Goal: Feedback & Contribution: Leave review/rating

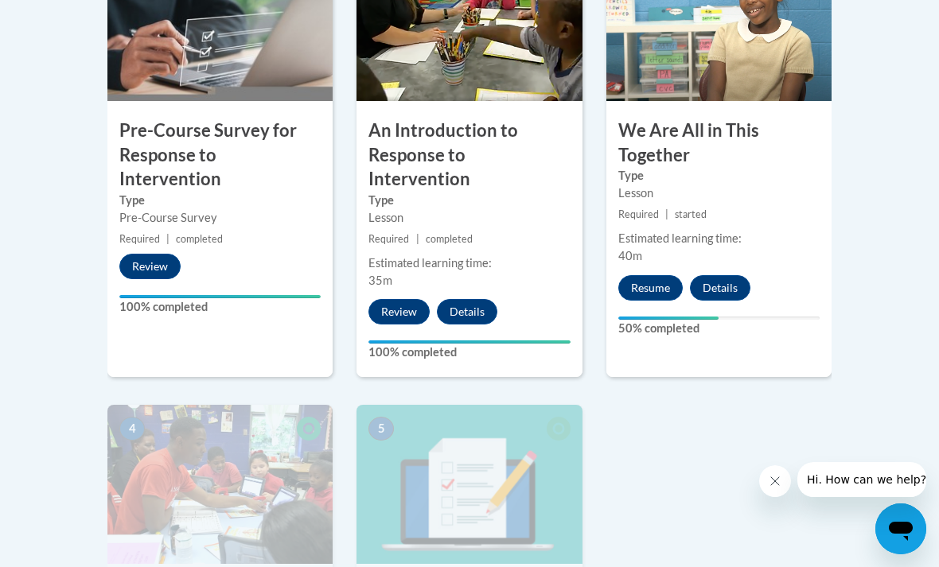
click at [653, 288] on button "Resume" at bounding box center [650, 287] width 64 height 25
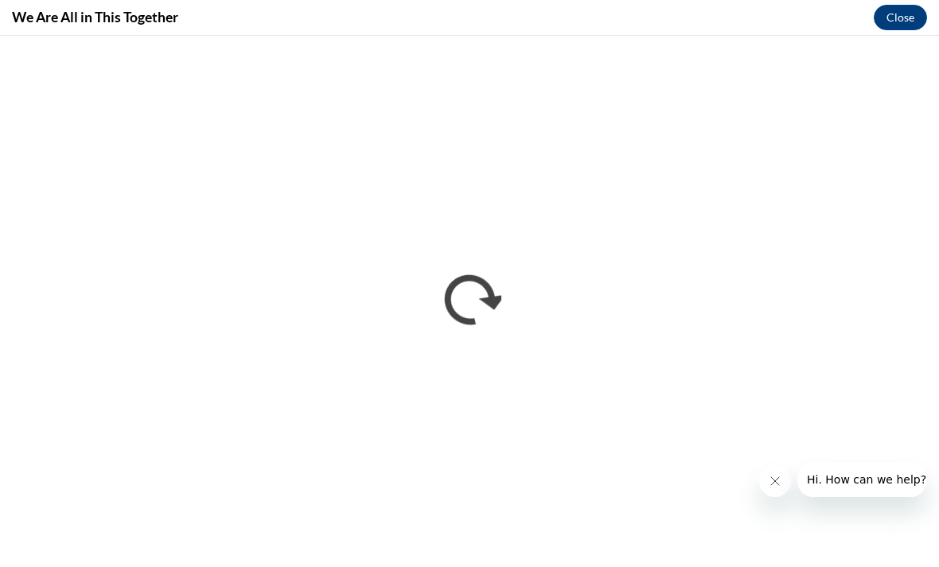
scroll to position [592, 0]
click at [779, 486] on icon "Close message from company" at bounding box center [774, 480] width 13 height 13
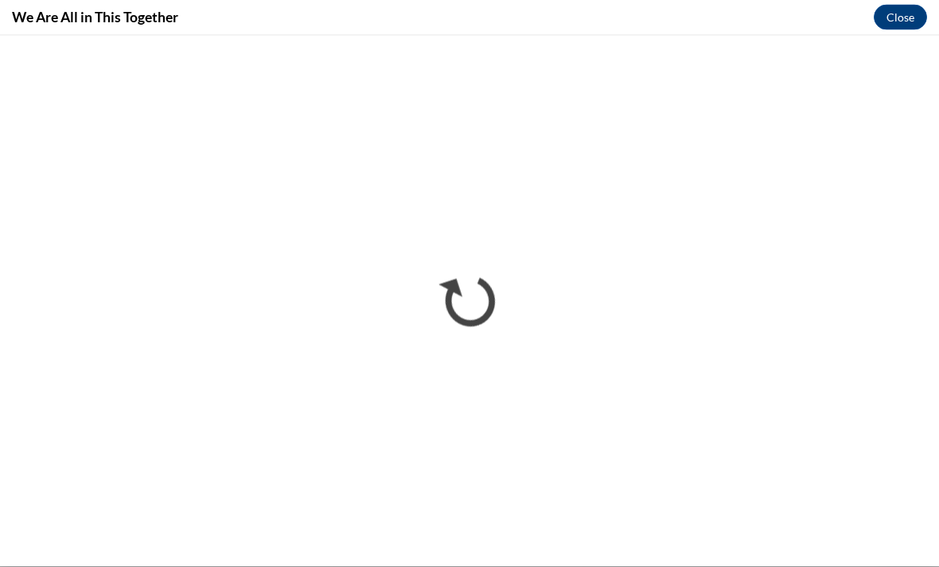
click at [899, 21] on button "Close" at bounding box center [899, 17] width 53 height 25
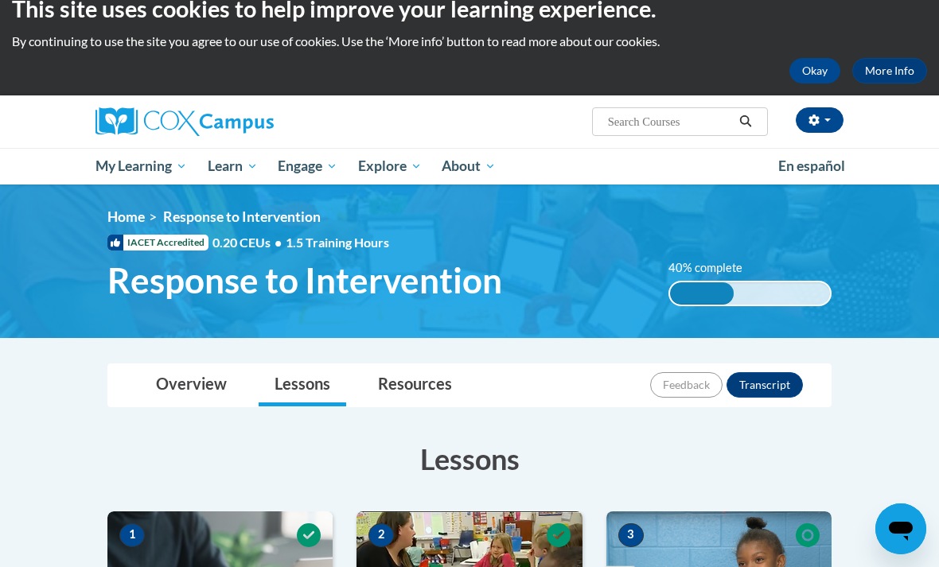
scroll to position [0, 0]
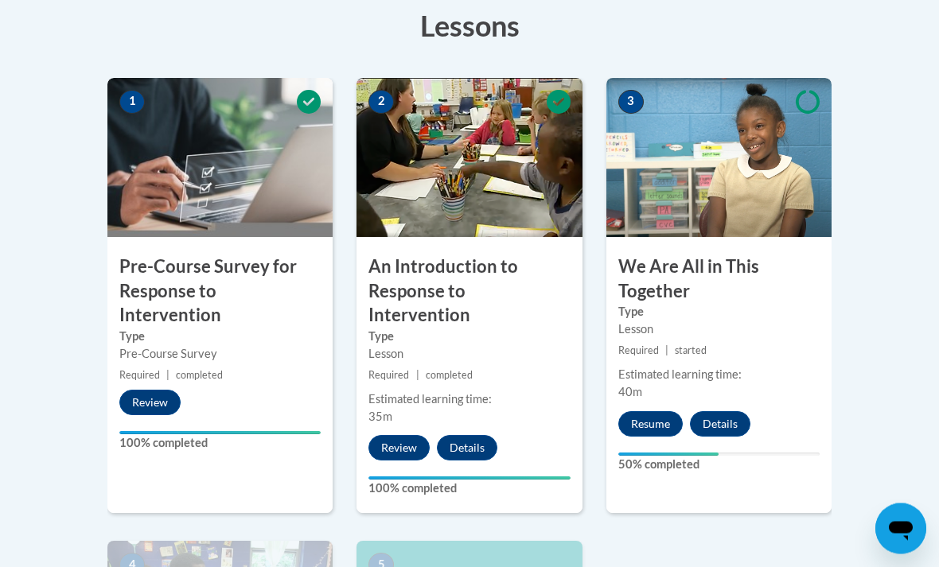
scroll to position [457, 0]
click at [646, 424] on button "Resume" at bounding box center [650, 423] width 64 height 25
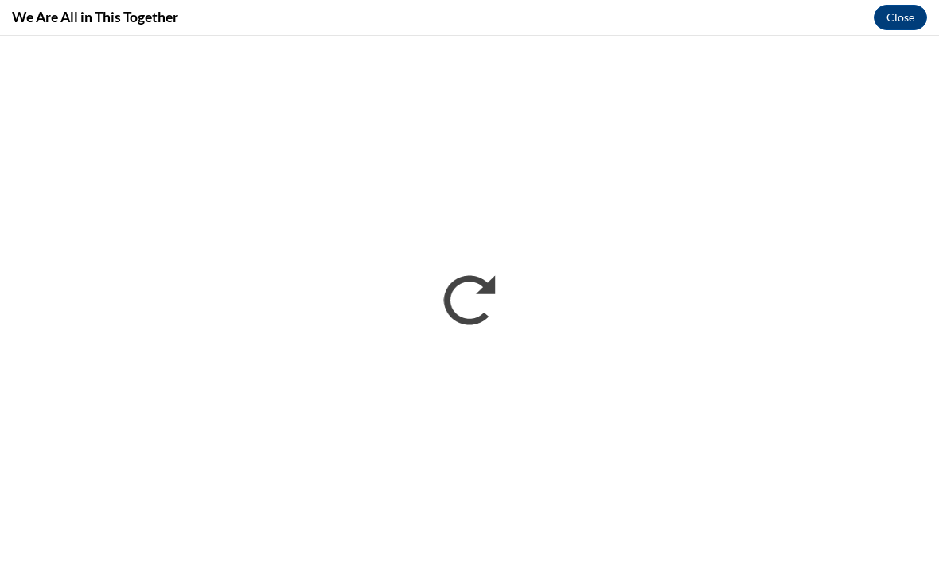
scroll to position [0, 0]
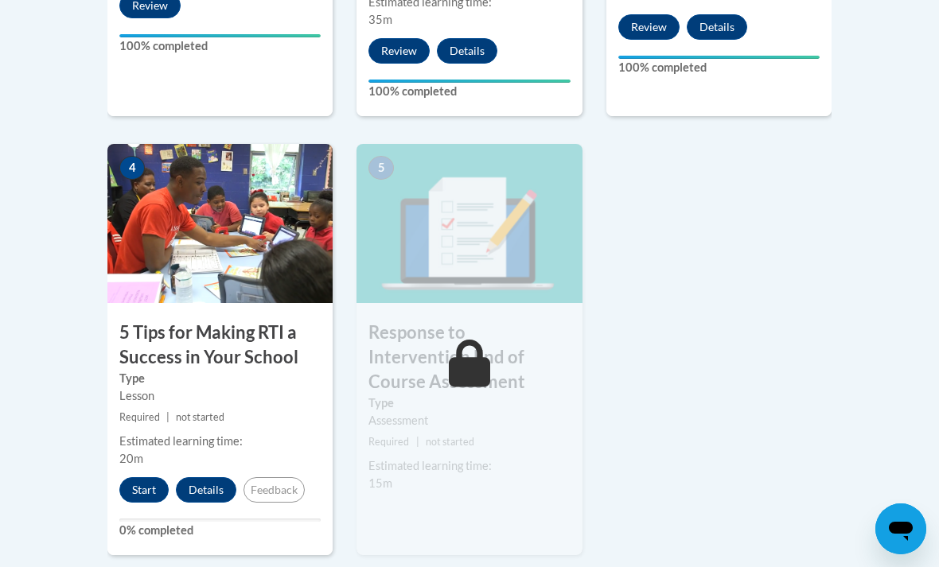
scroll to position [855, 0]
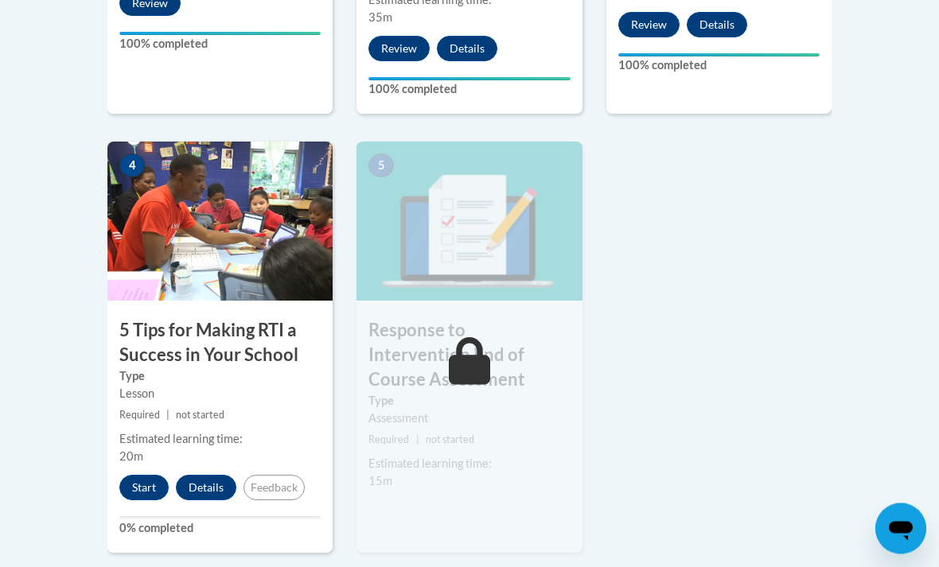
click at [146, 476] on button "Start" at bounding box center [143, 488] width 49 height 25
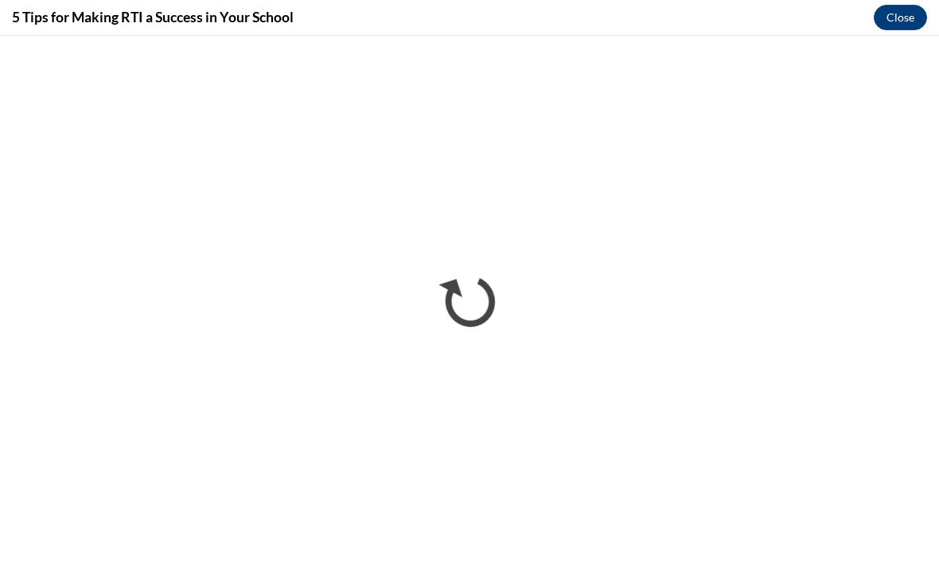
scroll to position [543, 0]
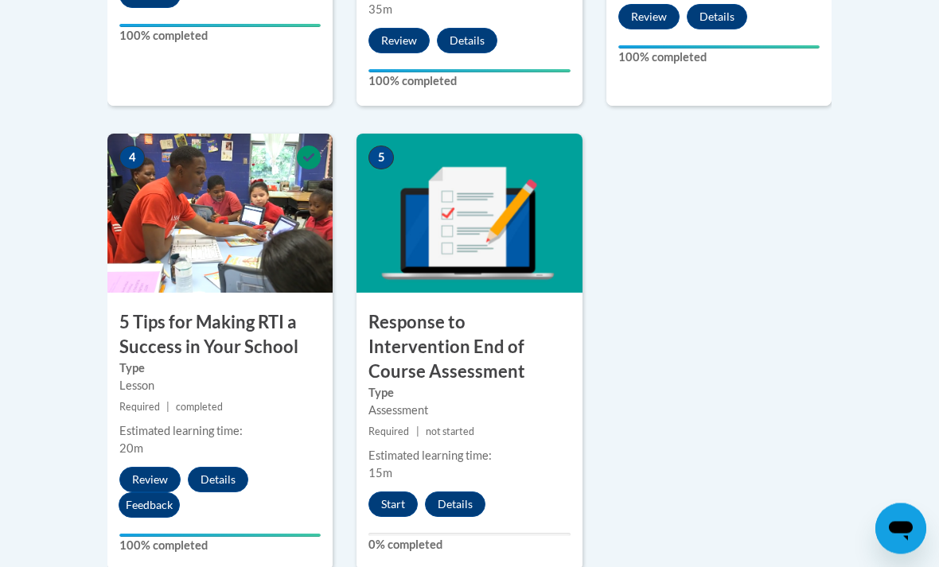
scroll to position [864, 0]
click at [394, 492] on button "Start" at bounding box center [392, 504] width 49 height 25
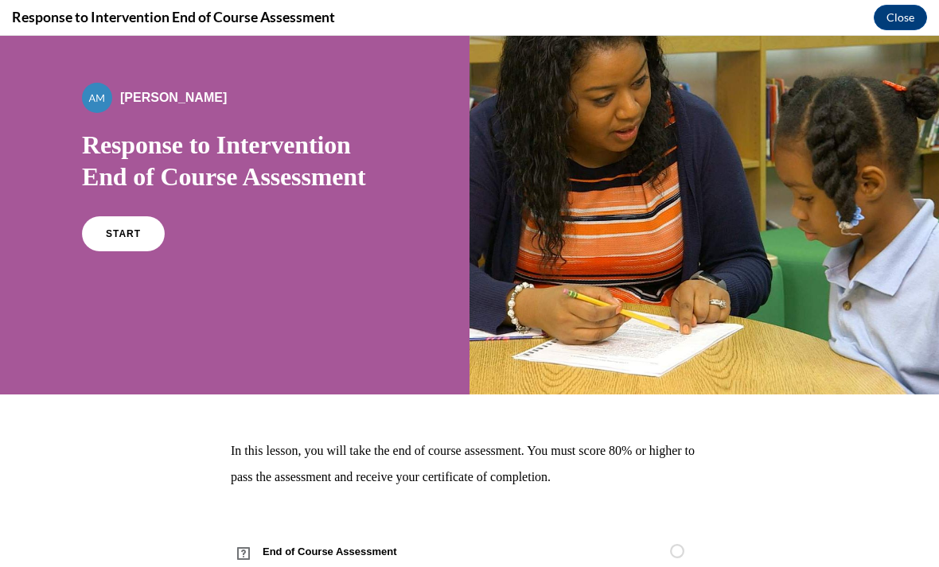
scroll to position [78, 0]
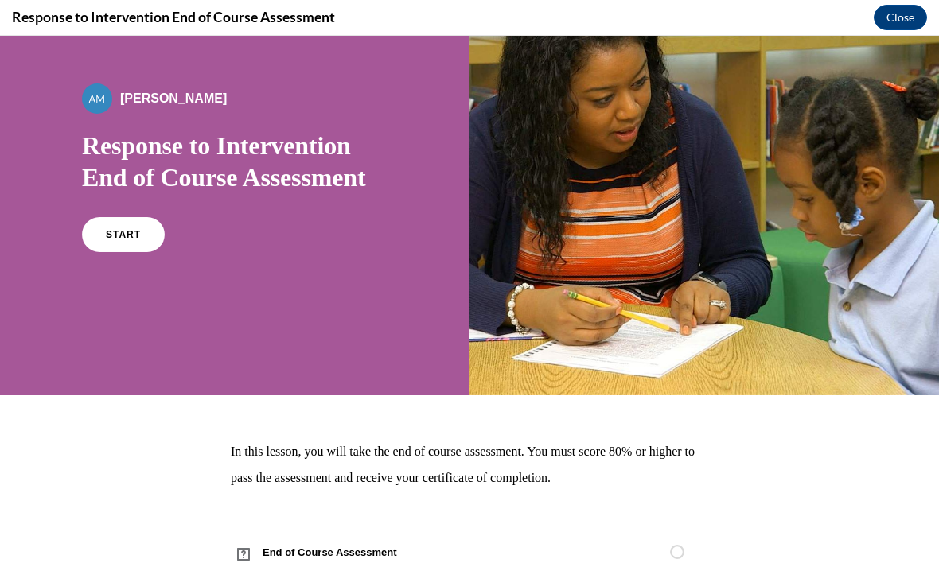
click at [127, 232] on span "START" at bounding box center [123, 234] width 35 height 11
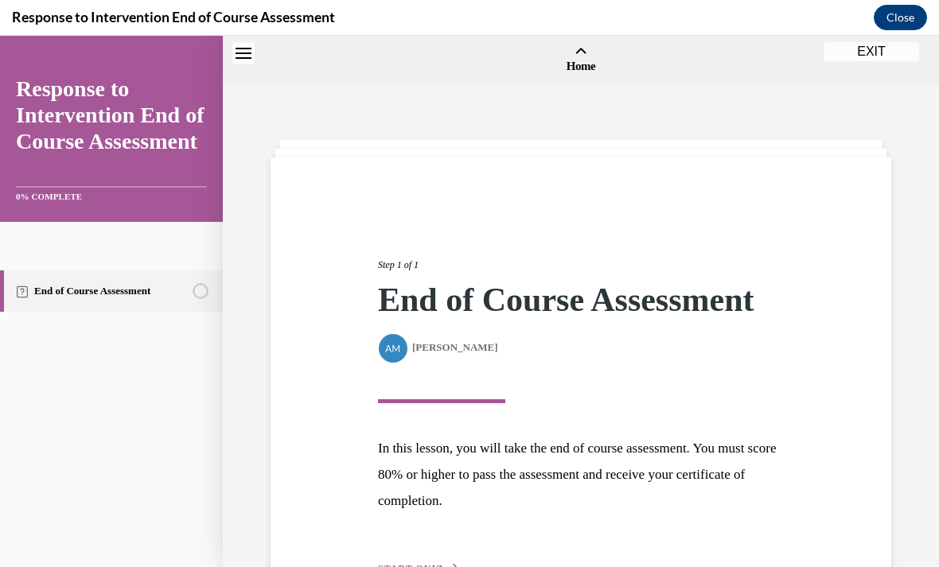
scroll to position [49, 0]
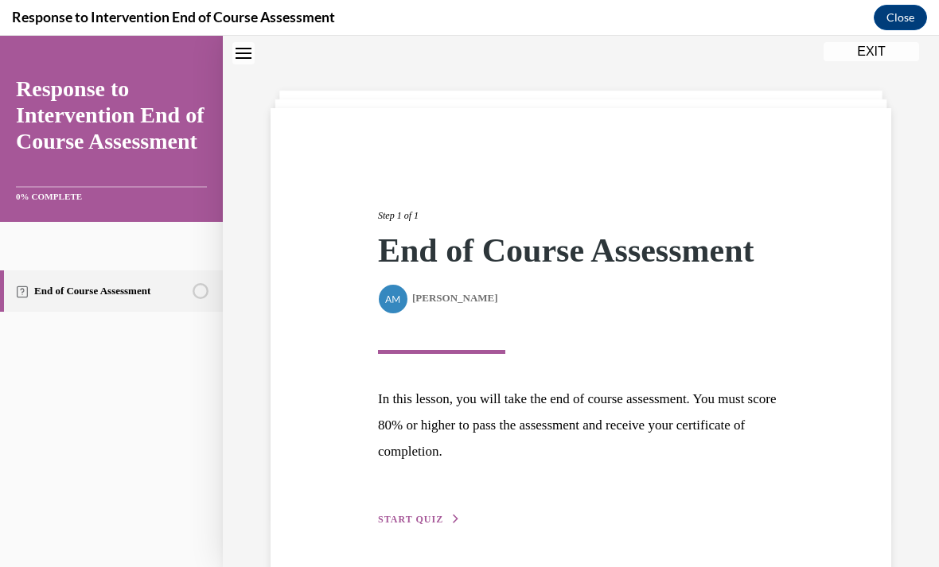
click at [416, 512] on button "START QUIZ" at bounding box center [419, 519] width 83 height 14
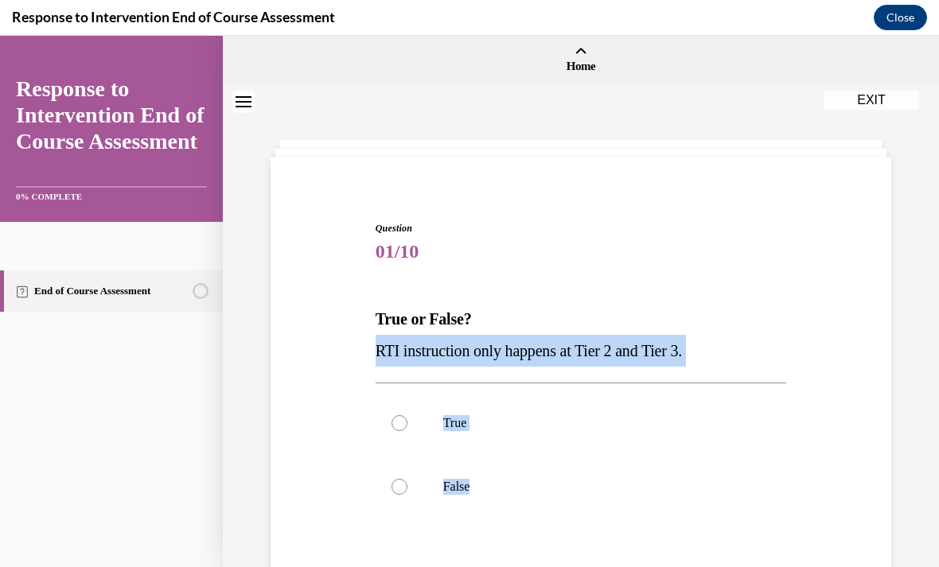
scroll to position [850, 0]
click at [605, 216] on div "Question 01/10 True or False? RTI instruction only happens at Tier 2 and Tier 3…" at bounding box center [581, 456] width 419 height 519
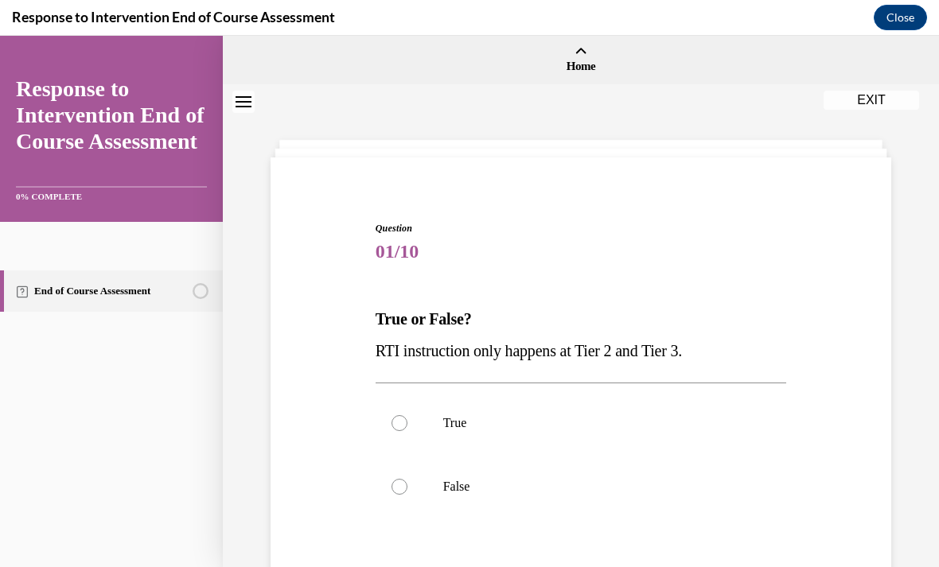
click at [400, 483] on div at bounding box center [399, 487] width 16 height 16
click at [400, 483] on input "False" at bounding box center [399, 487] width 16 height 16
radio input "true"
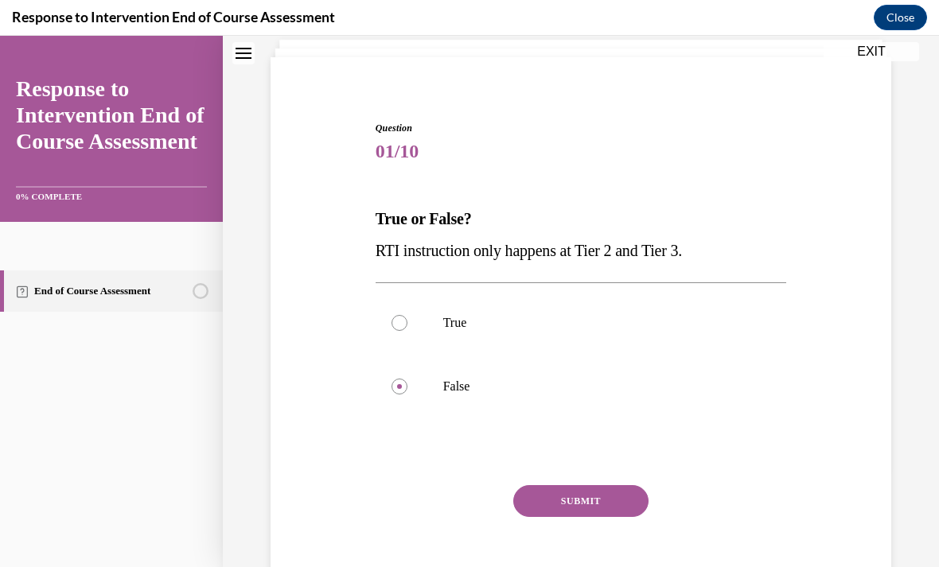
click at [609, 499] on button "SUBMIT" at bounding box center [580, 501] width 135 height 32
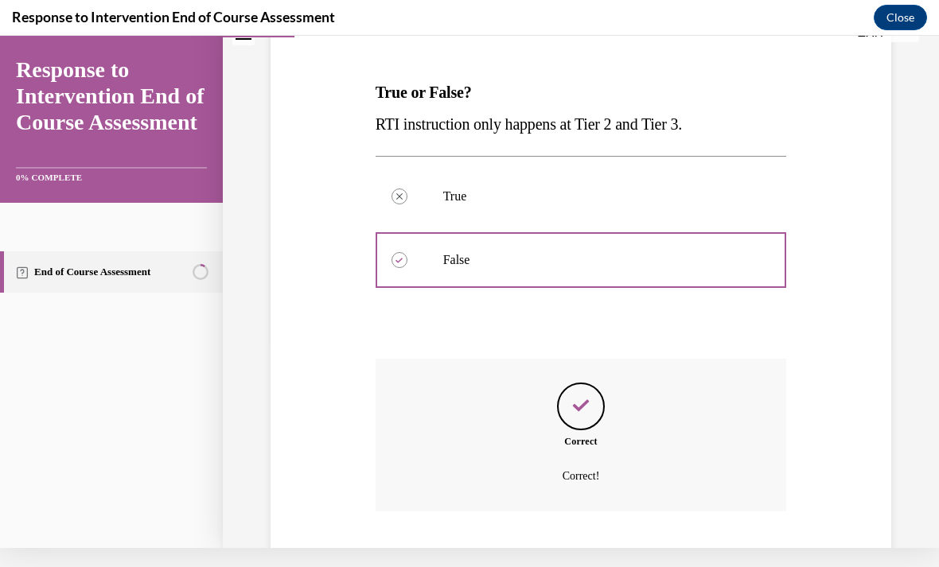
scroll to position [290, 0]
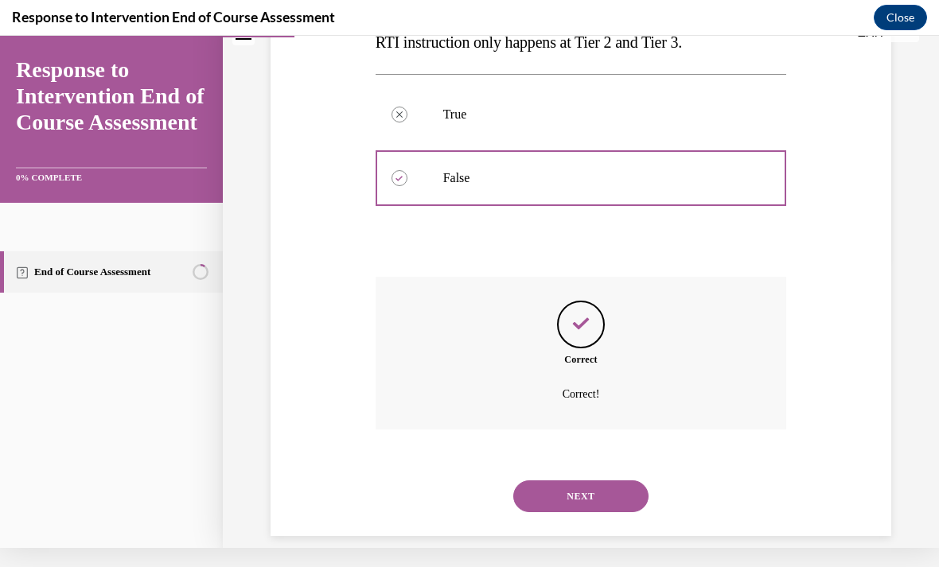
click at [607, 480] on button "NEXT" at bounding box center [580, 496] width 135 height 32
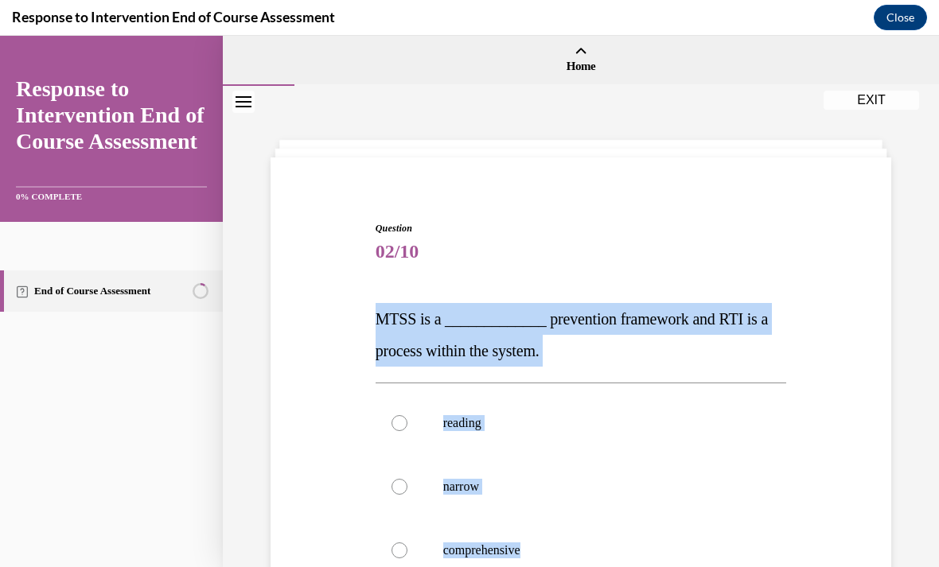
scroll to position [99, 0]
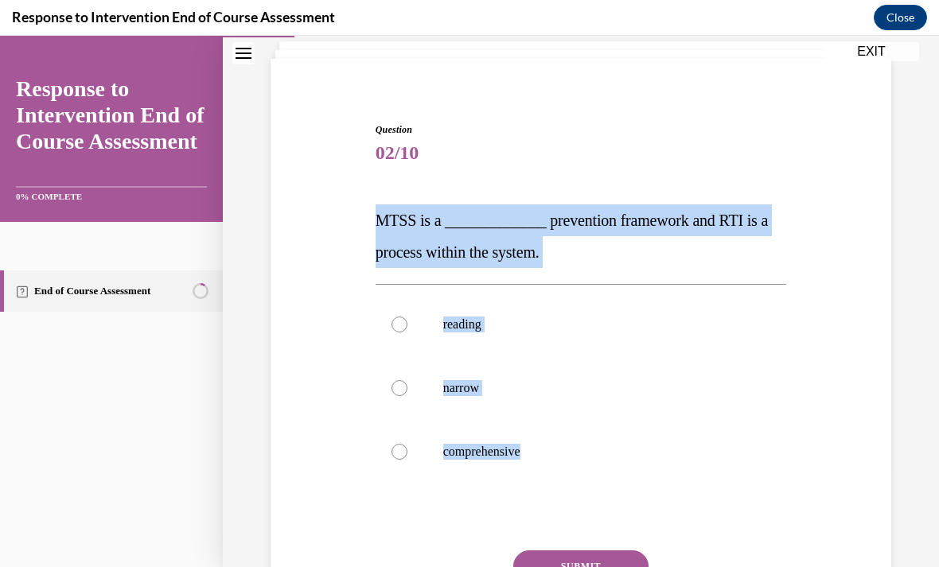
click at [391, 220] on span "MTSS is a _____________ prevention framework and RTI is a process within the sy…" at bounding box center [571, 236] width 392 height 49
click at [384, 216] on span "MTSS is a _____________ prevention framework and RTI is a process within the sy…" at bounding box center [571, 236] width 392 height 49
click at [379, 225] on span "MTSS is a _____________ prevention framework and RTI is a process within the sy…" at bounding box center [571, 236] width 392 height 49
click at [405, 222] on span "MTSS is a _____________ prevention framework and RTI is a process within the sy…" at bounding box center [571, 236] width 392 height 49
click at [389, 214] on span "MTSS is a _____________ prevention framework and RTI is a process within the sy…" at bounding box center [571, 236] width 392 height 49
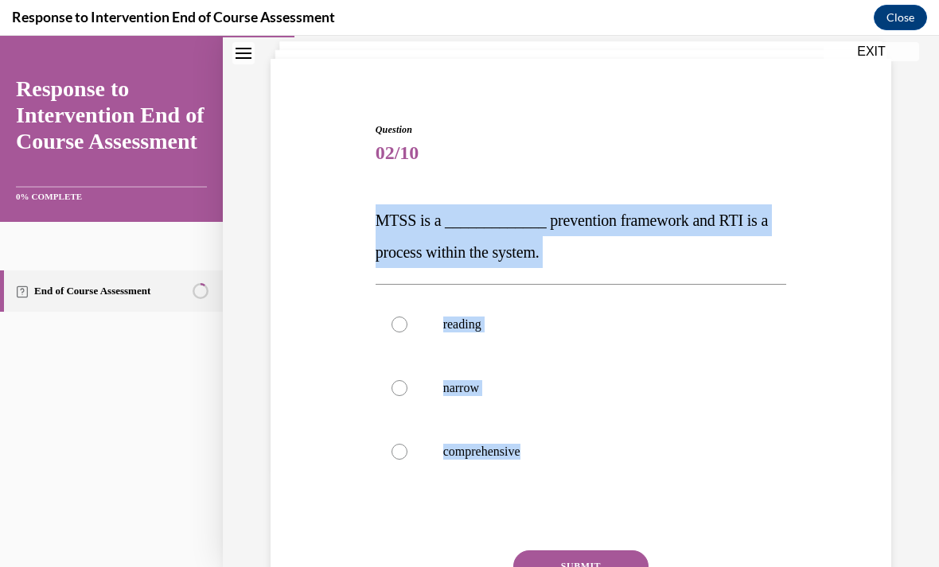
click at [415, 218] on span "MTSS is a _____________ prevention framework and RTI is a process within the sy…" at bounding box center [571, 236] width 392 height 49
click at [442, 224] on span "MTSS is a _____________ prevention framework and RTI is a process within the sy…" at bounding box center [571, 236] width 392 height 49
click at [392, 212] on span "MTSS is a _____________ prevention framework and RTI is a process within the sy…" at bounding box center [571, 236] width 392 height 49
click at [651, 217] on span "MTSS is a _____________ prevention framework and RTI is a process within the sy…" at bounding box center [571, 236] width 392 height 49
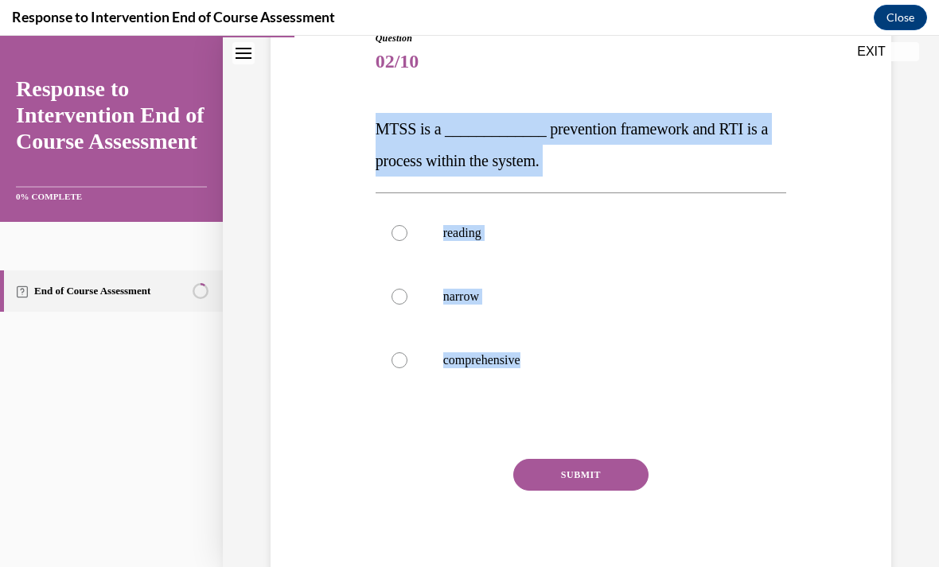
scroll to position [202, 0]
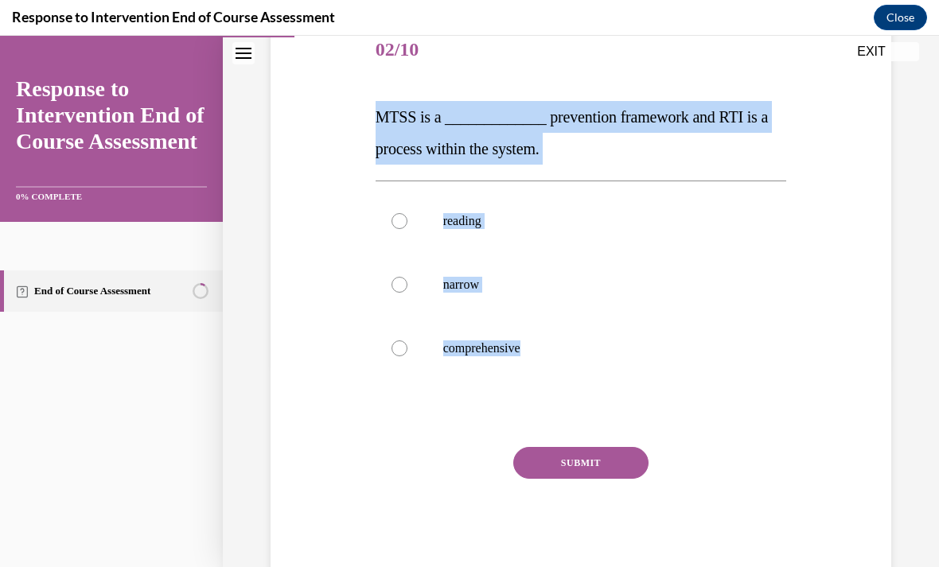
click at [433, 412] on div at bounding box center [580, 413] width 411 height 19
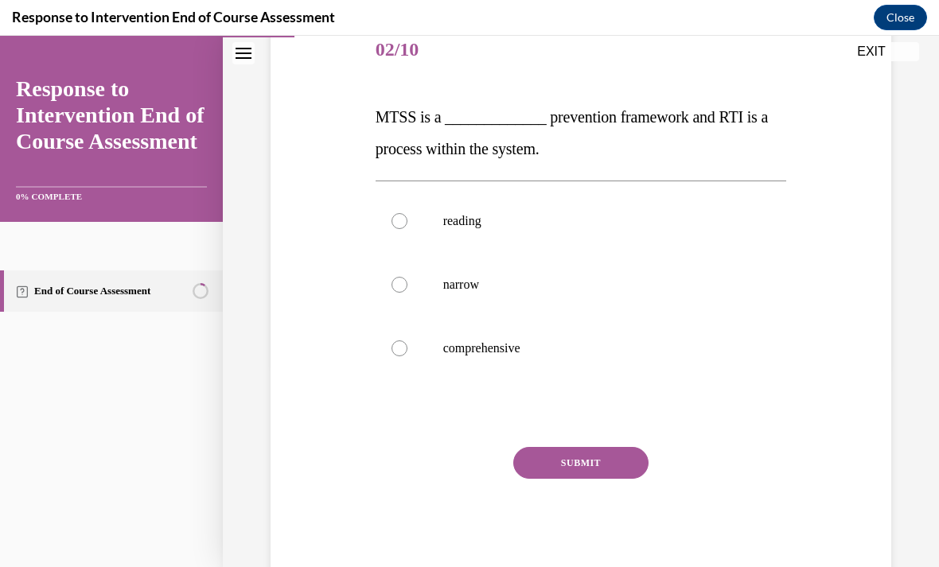
click at [405, 344] on div at bounding box center [399, 348] width 16 height 16
click at [405, 344] on input "comprehensive" at bounding box center [399, 348] width 16 height 16
radio input "true"
click at [597, 461] on button "SUBMIT" at bounding box center [580, 463] width 135 height 32
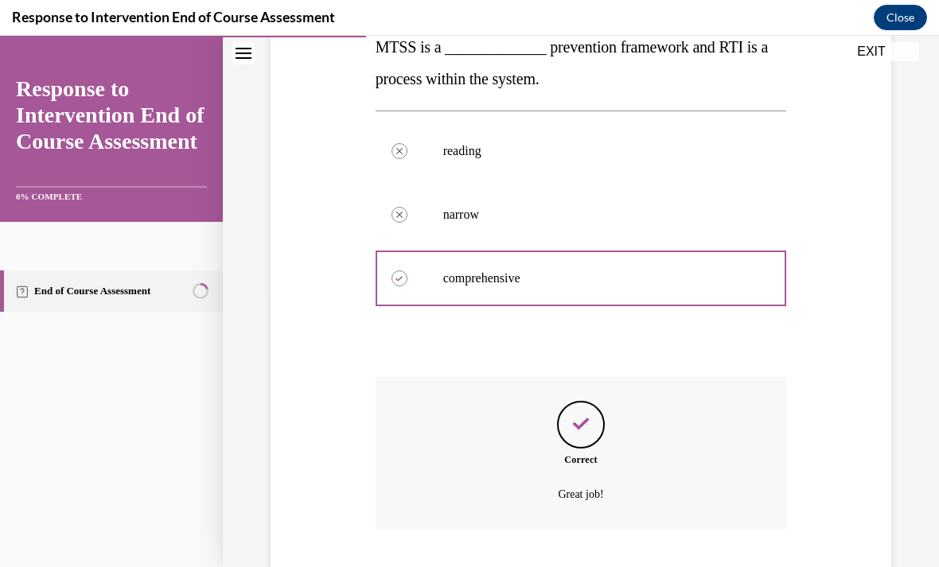
scroll to position [353, 0]
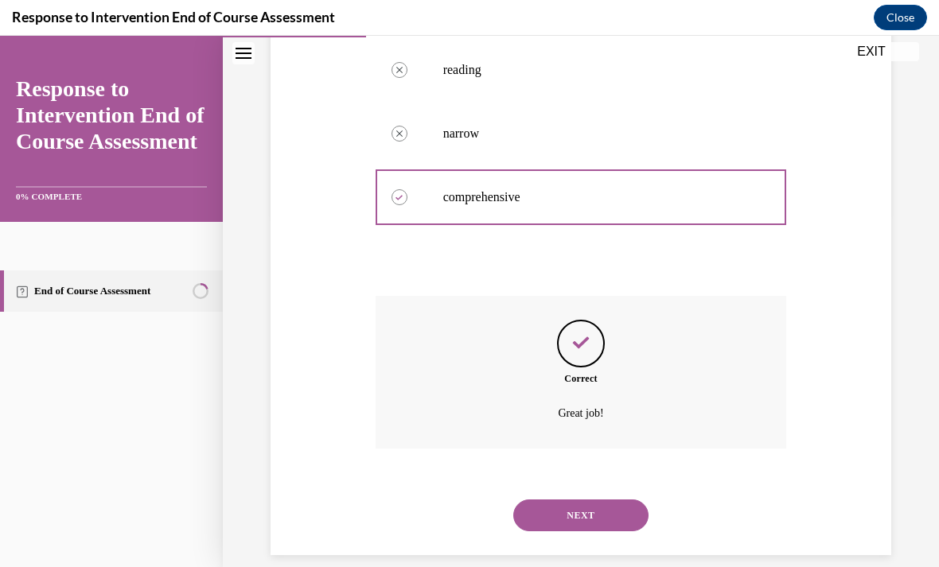
click at [617, 500] on button "NEXT" at bounding box center [580, 516] width 135 height 32
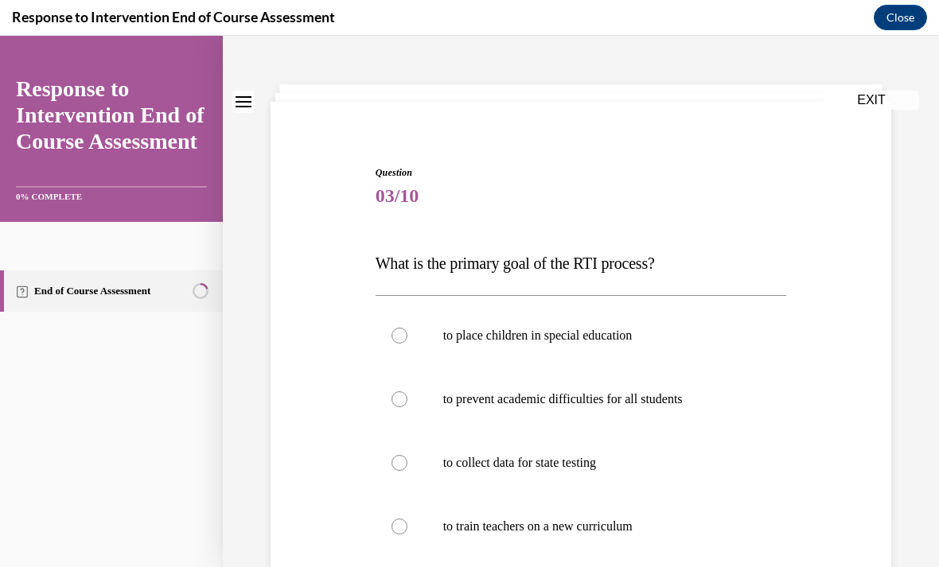
scroll to position [70, 0]
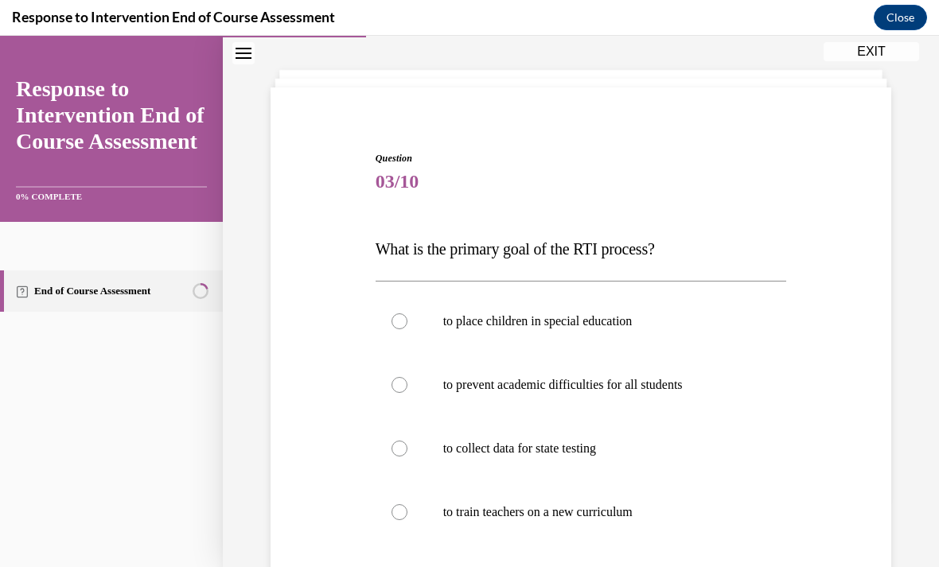
click at [390, 248] on span "What is the primary goal of the RTI process?" at bounding box center [514, 249] width 279 height 18
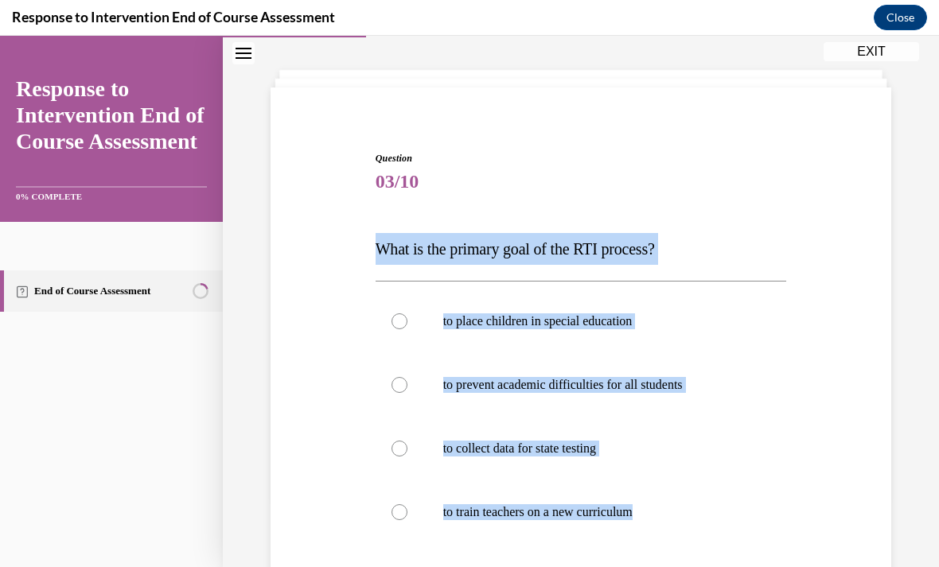
copy div "What is the primary goal of the RTI process? to place children in special educa…"
click at [520, 174] on span "03/10" at bounding box center [580, 181] width 411 height 32
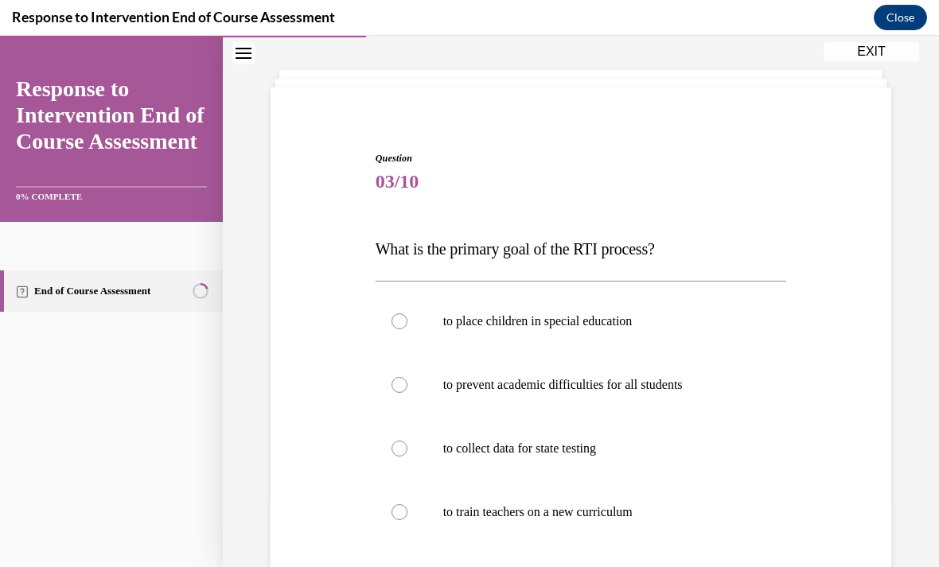
click at [402, 383] on div at bounding box center [399, 385] width 16 height 16
click at [402, 383] on input "to prevent academic difficulties for all students" at bounding box center [399, 385] width 16 height 16
radio input "true"
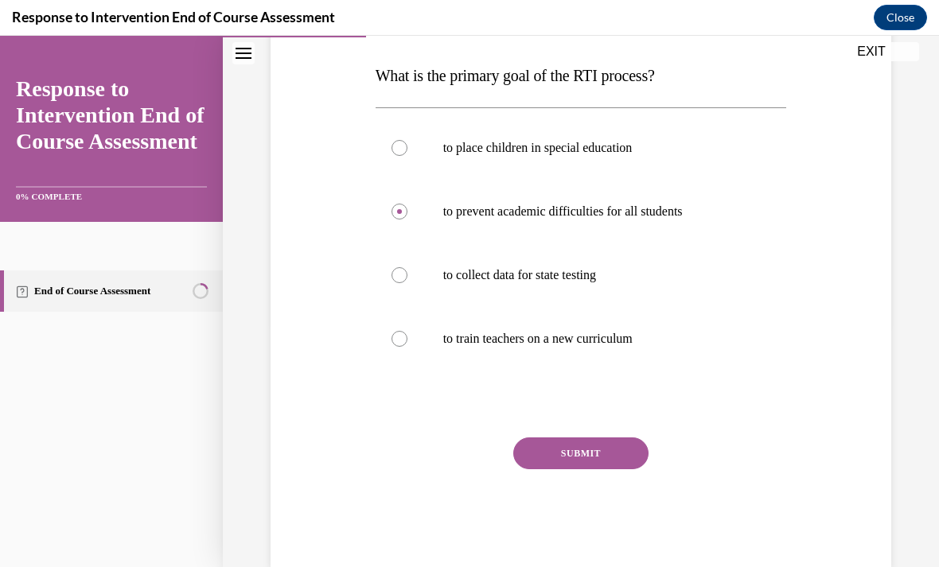
click at [613, 448] on button "SUBMIT" at bounding box center [580, 454] width 135 height 32
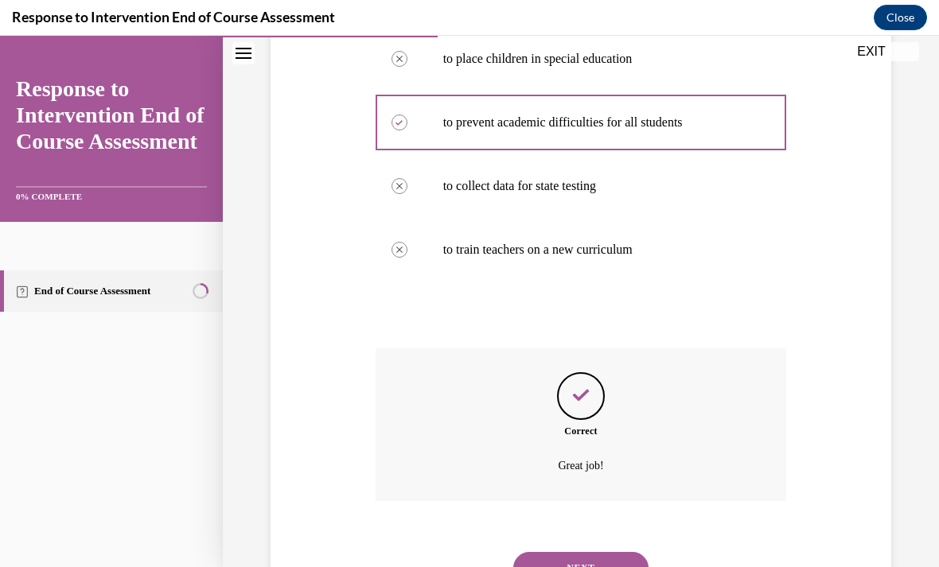
scroll to position [385, 0]
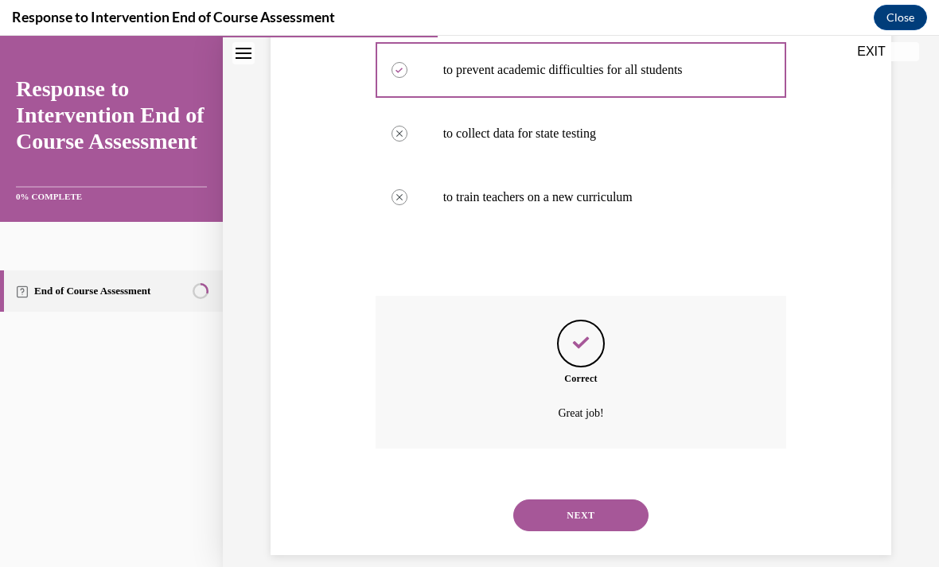
click at [621, 500] on button "NEXT" at bounding box center [580, 516] width 135 height 32
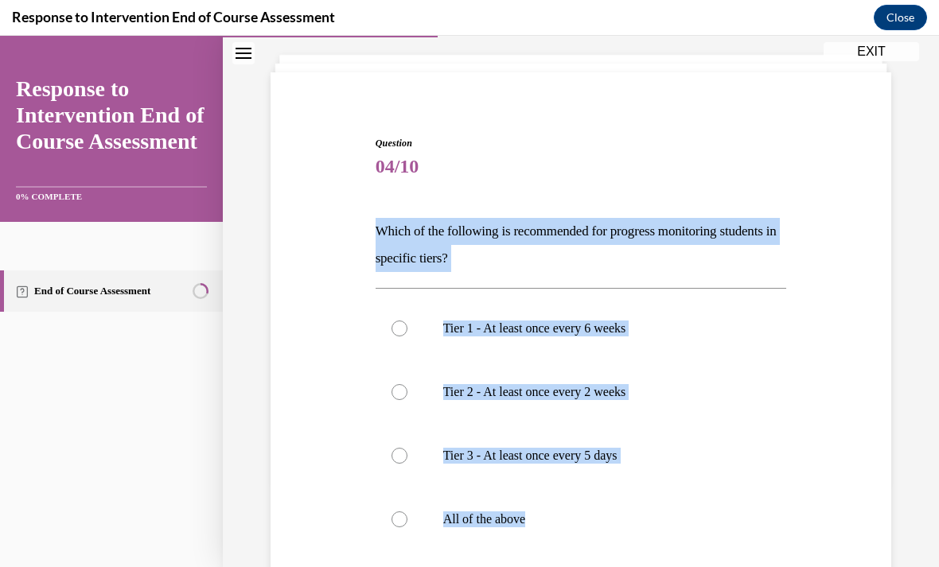
scroll to position [85, 0]
click at [719, 158] on span "04/10" at bounding box center [580, 166] width 411 height 32
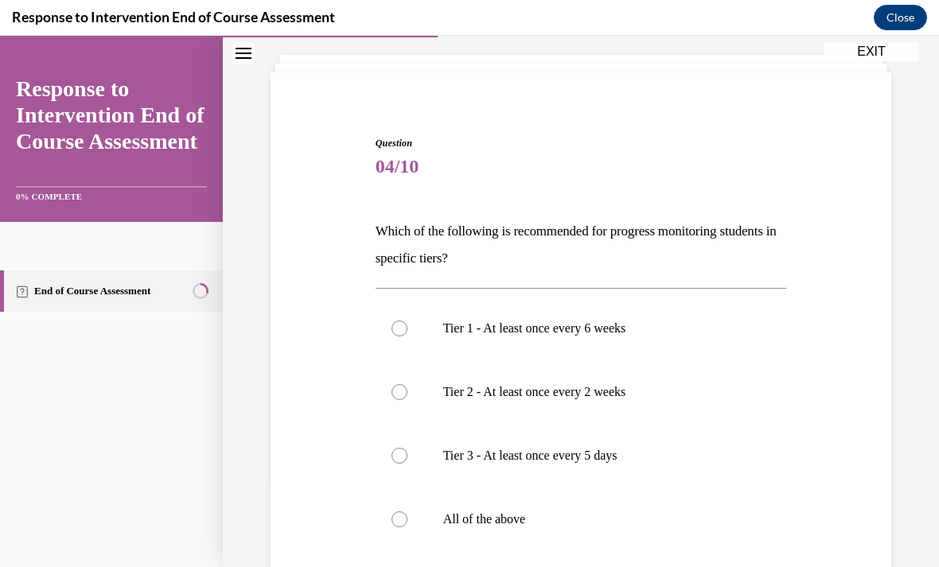
click at [403, 512] on div at bounding box center [399, 520] width 16 height 16
click at [403, 512] on input "All of the above" at bounding box center [399, 520] width 16 height 16
radio input "true"
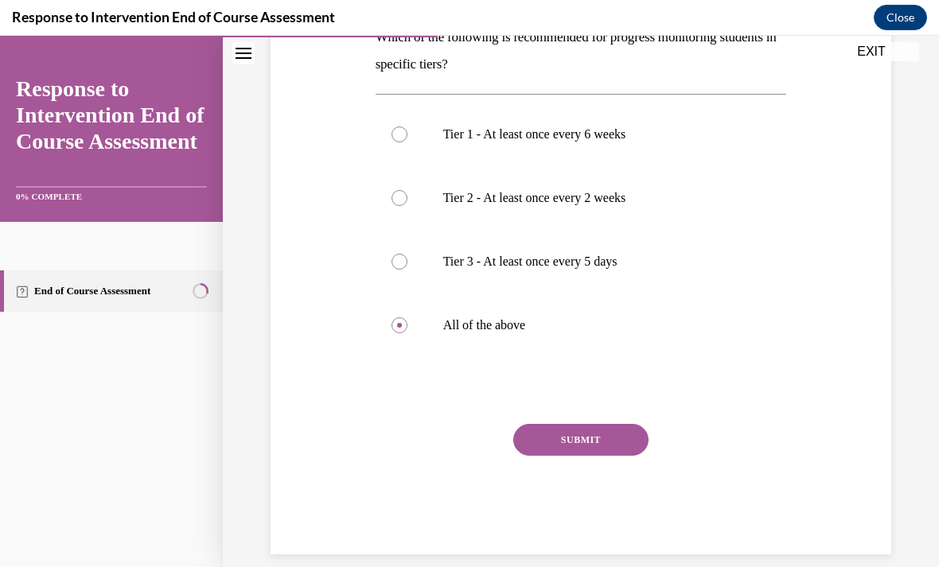
click at [605, 433] on button "SUBMIT" at bounding box center [580, 440] width 135 height 32
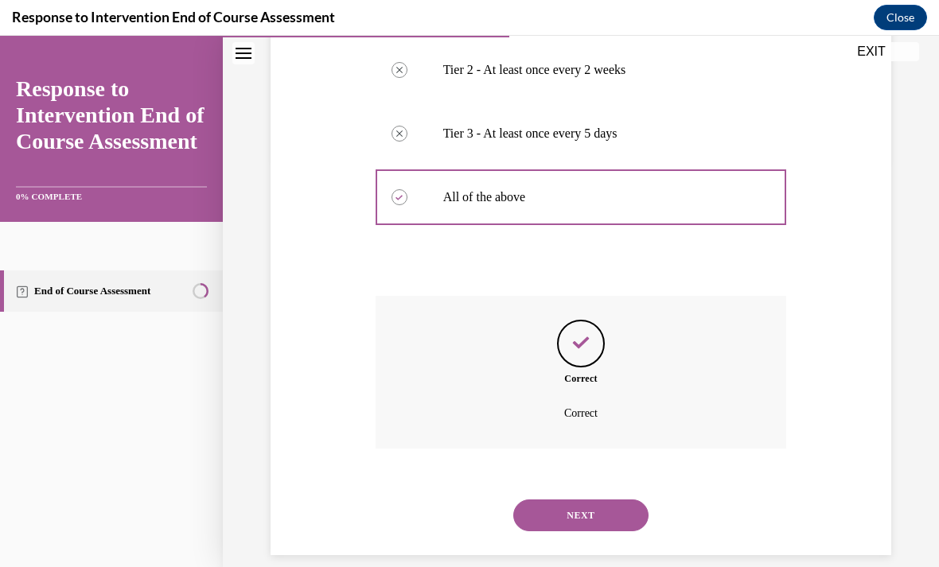
scroll to position [407, 0]
click at [609, 500] on button "NEXT" at bounding box center [580, 516] width 135 height 32
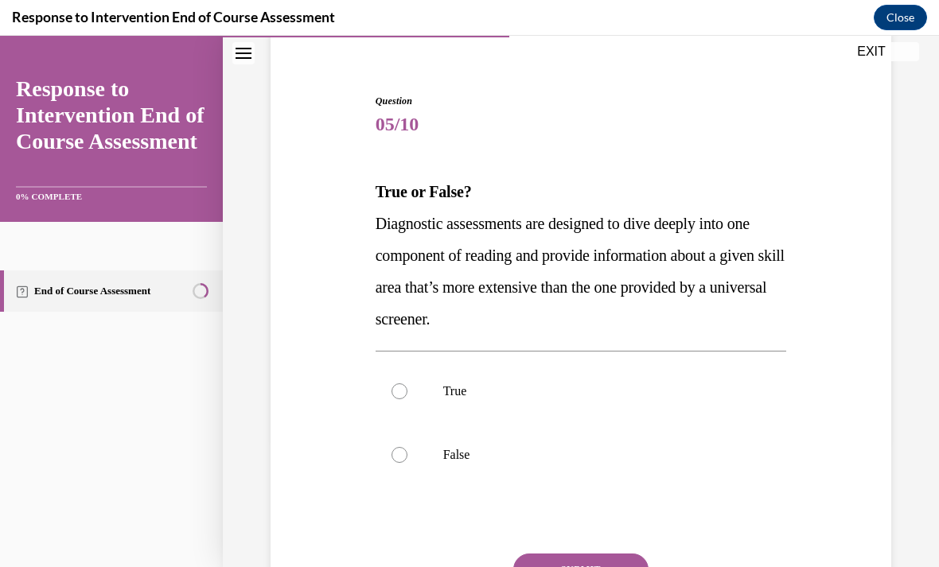
scroll to position [127, 0]
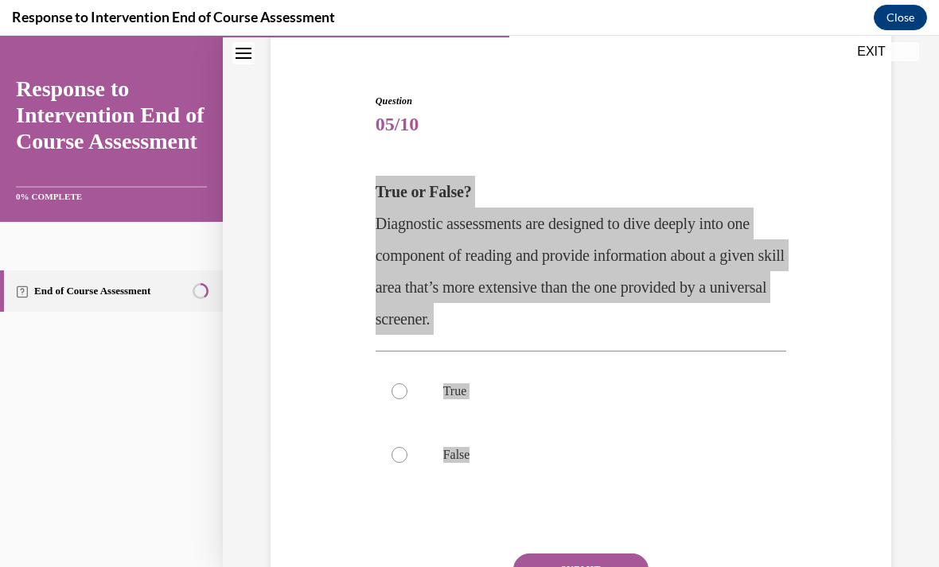
click at [852, 2] on div "Response to Intervention End of Course Assessment Close" at bounding box center [469, 18] width 939 height 36
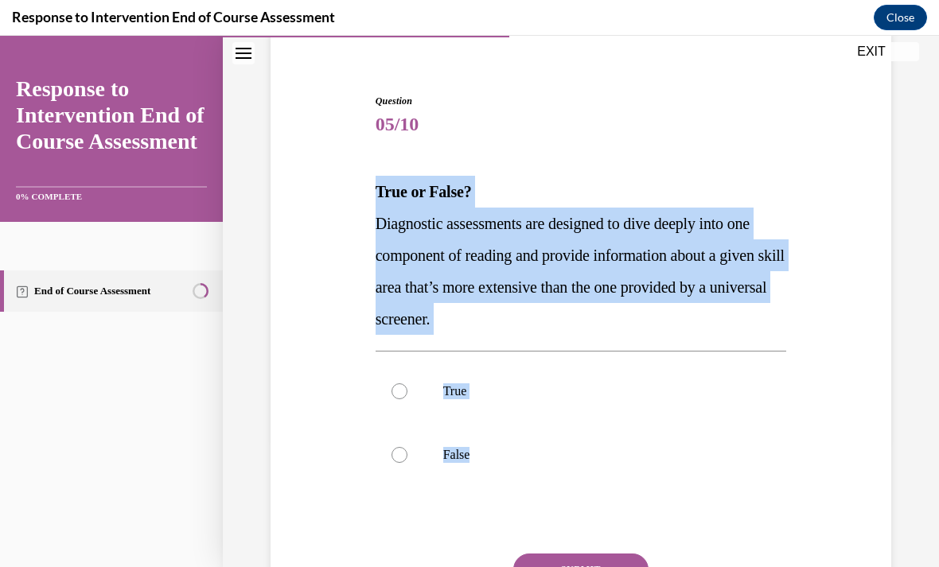
click at [394, 392] on div at bounding box center [399, 391] width 16 height 16
click at [394, 392] on input "True" at bounding box center [399, 391] width 16 height 16
radio input "true"
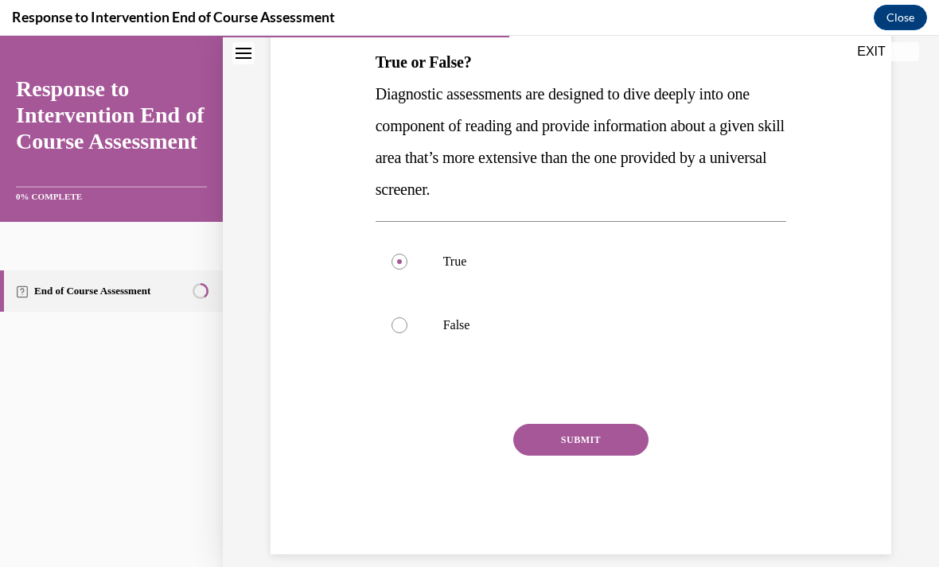
click at [607, 436] on button "SUBMIT" at bounding box center [580, 440] width 135 height 32
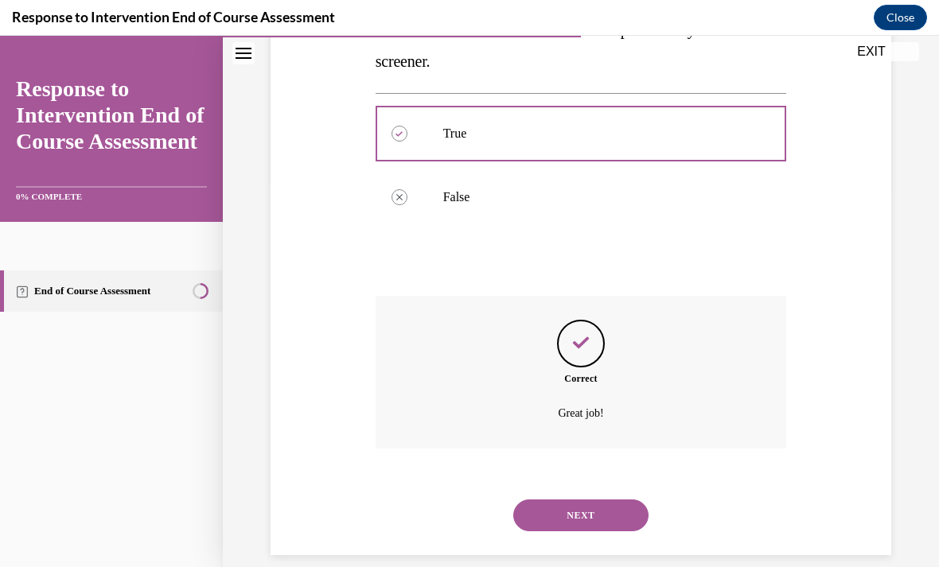
scroll to position [385, 0]
click at [598, 500] on button "NEXT" at bounding box center [580, 516] width 135 height 32
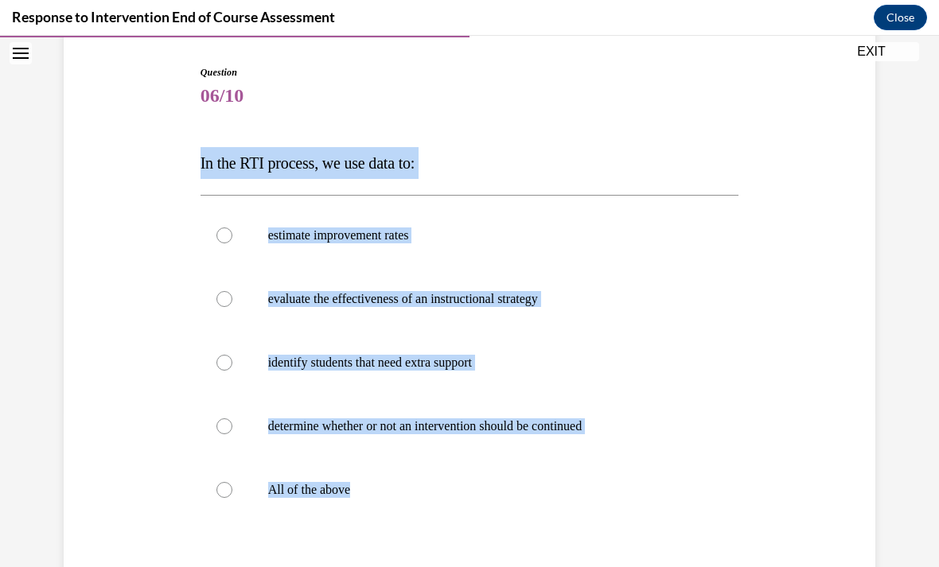
scroll to position [156, 0]
click at [368, 492] on p "All of the above" at bounding box center [483, 490] width 431 height 16
click at [232, 492] on input "All of the above" at bounding box center [224, 490] width 16 height 16
radio input "true"
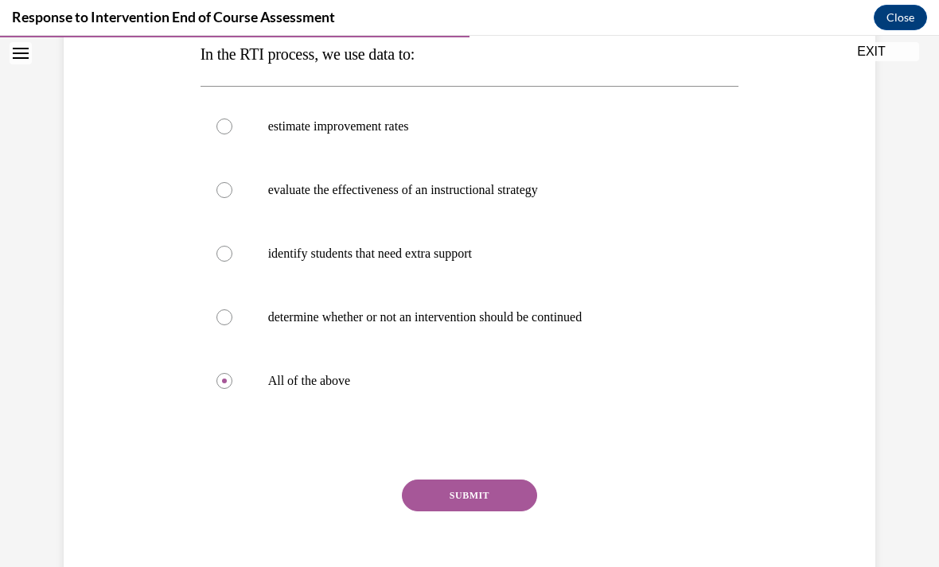
scroll to position [280, 0]
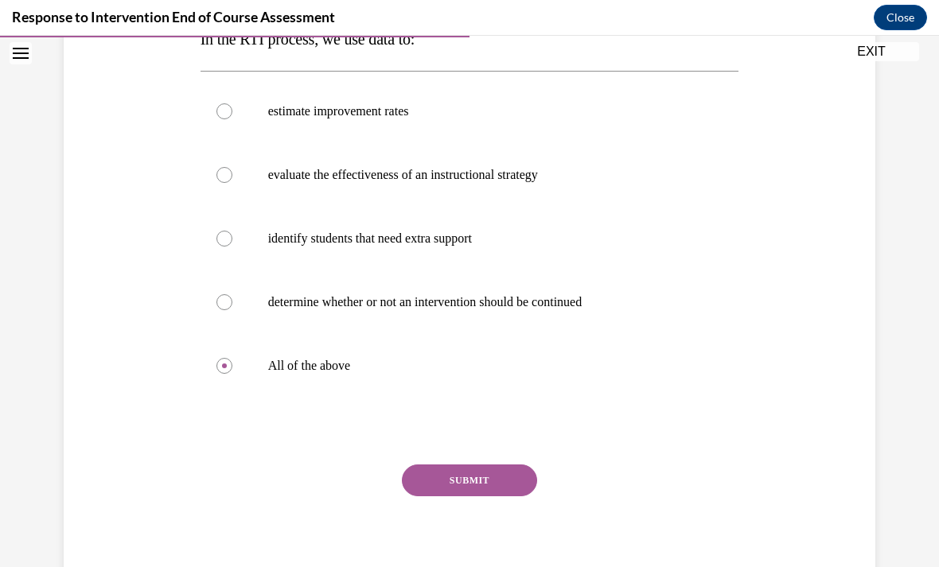
click at [492, 481] on button "SUBMIT" at bounding box center [469, 481] width 135 height 32
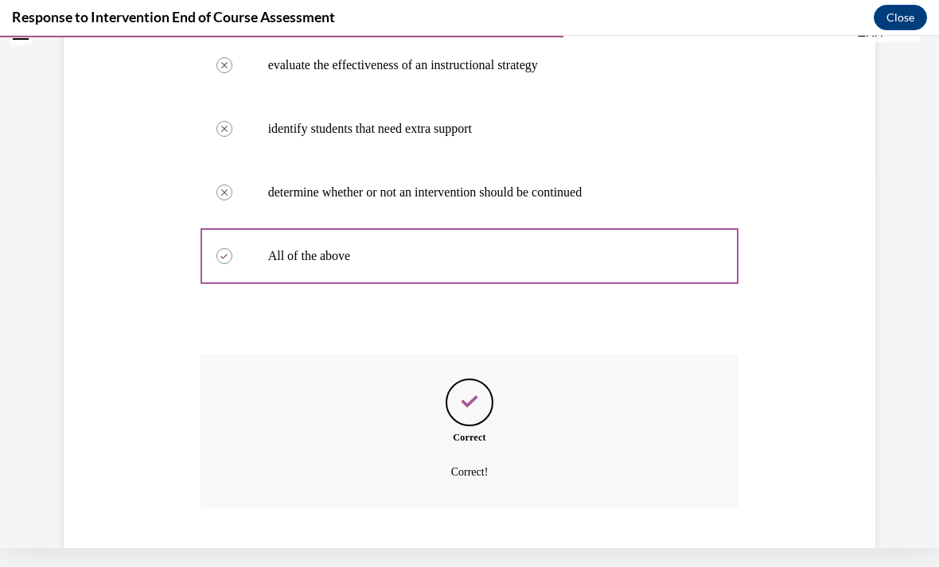
scroll to position [449, 0]
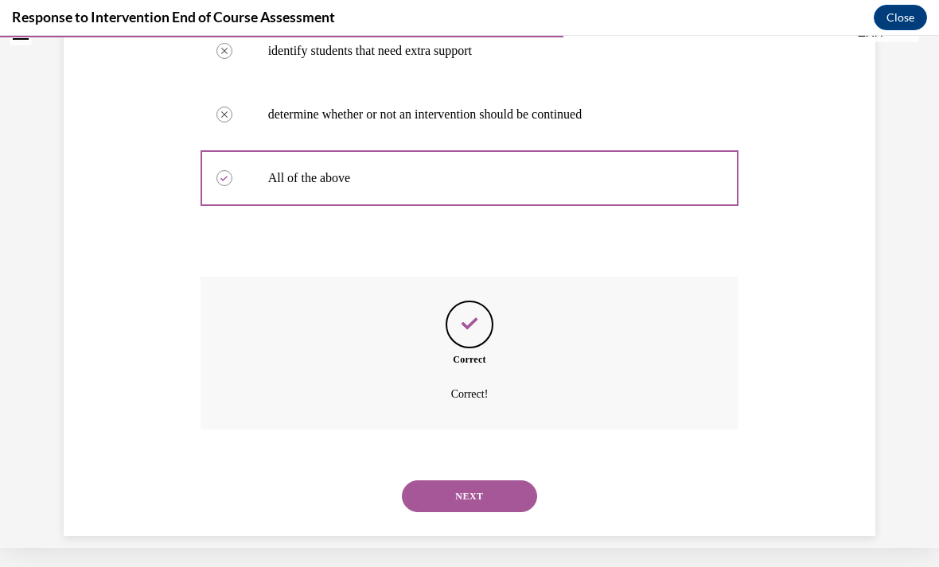
click at [466, 480] on button "NEXT" at bounding box center [469, 496] width 135 height 32
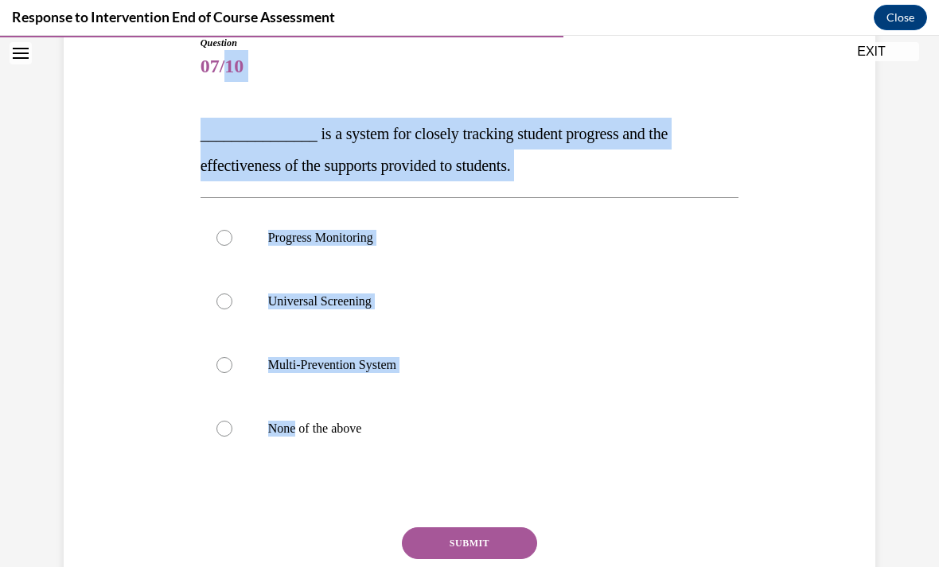
scroll to position [185, 0]
click at [100, 305] on div "Question 07/10 _______________ is a system for closely tracking student progres…" at bounding box center [469, 323] width 819 height 670
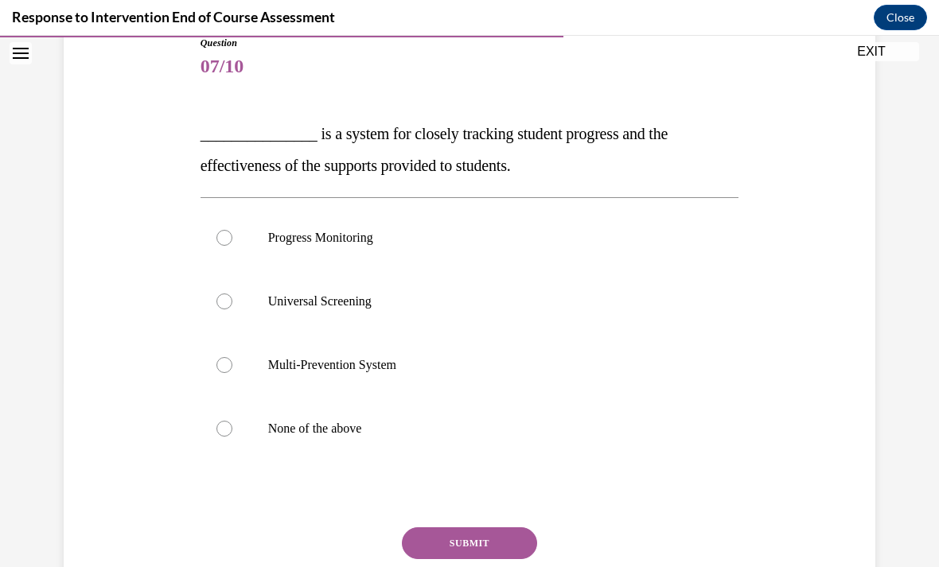
click at [220, 238] on div at bounding box center [224, 238] width 16 height 16
click at [220, 238] on input "Progress Monitoring" at bounding box center [224, 238] width 16 height 16
radio input "true"
click at [496, 531] on button "SUBMIT" at bounding box center [469, 543] width 135 height 32
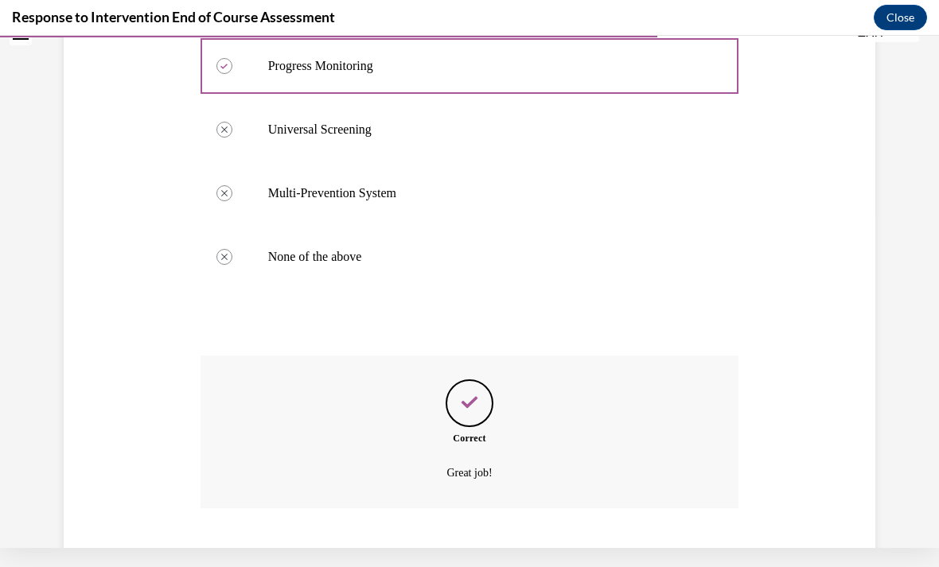
scroll to position [417, 0]
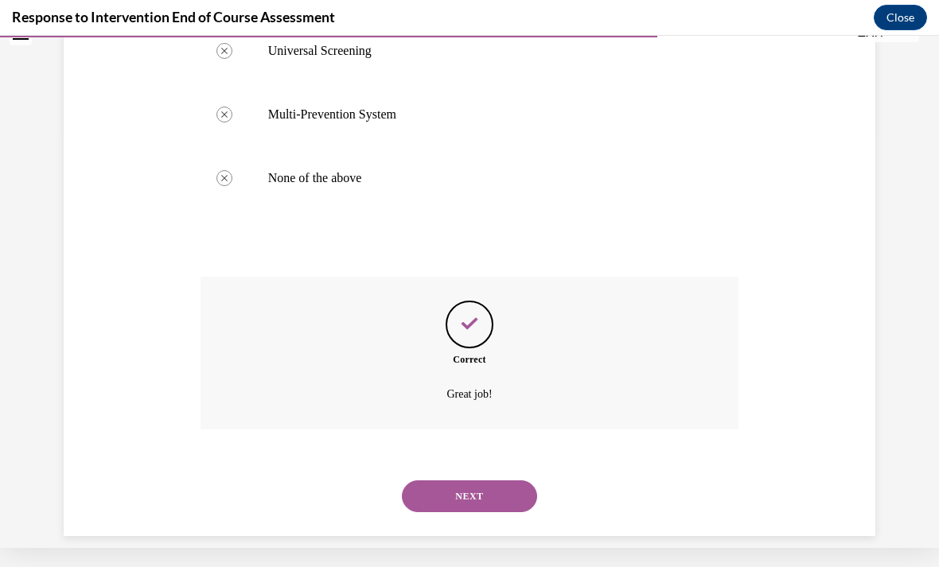
click at [489, 483] on button "NEXT" at bounding box center [469, 496] width 135 height 32
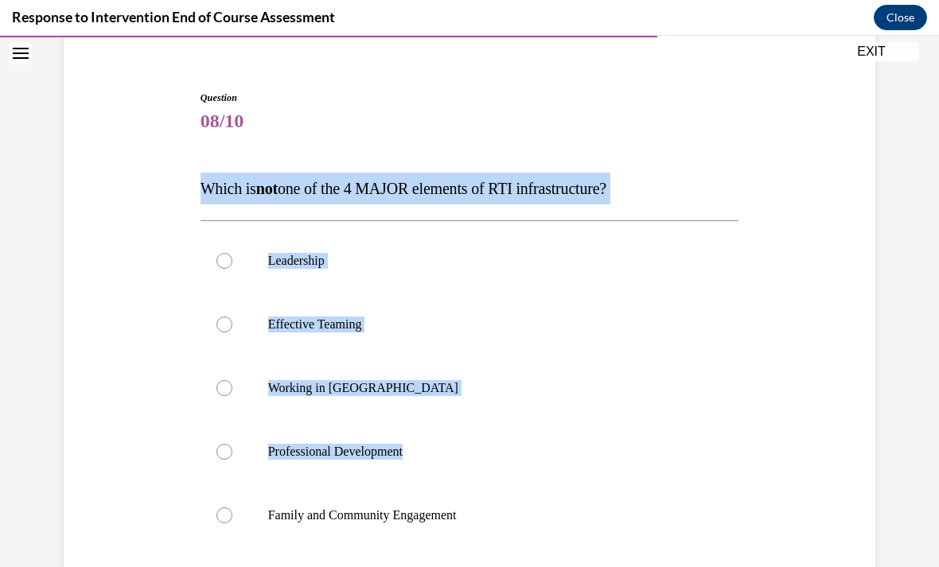
scroll to position [131, 0]
click at [132, 342] on div "Question 08/10 Which is not one of the 4 MAJOR elements of RTI infrastructure? …" at bounding box center [469, 393] width 819 height 702
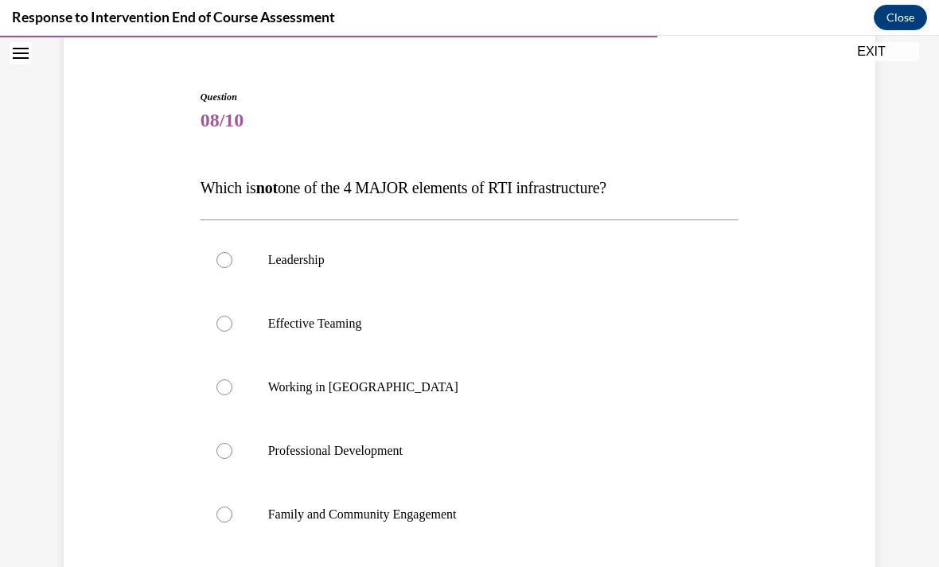
click at [231, 379] on label "Working in Silos" at bounding box center [469, 388] width 539 height 64
click at [231, 379] on input "Working in Silos" at bounding box center [224, 387] width 16 height 16
radio input "true"
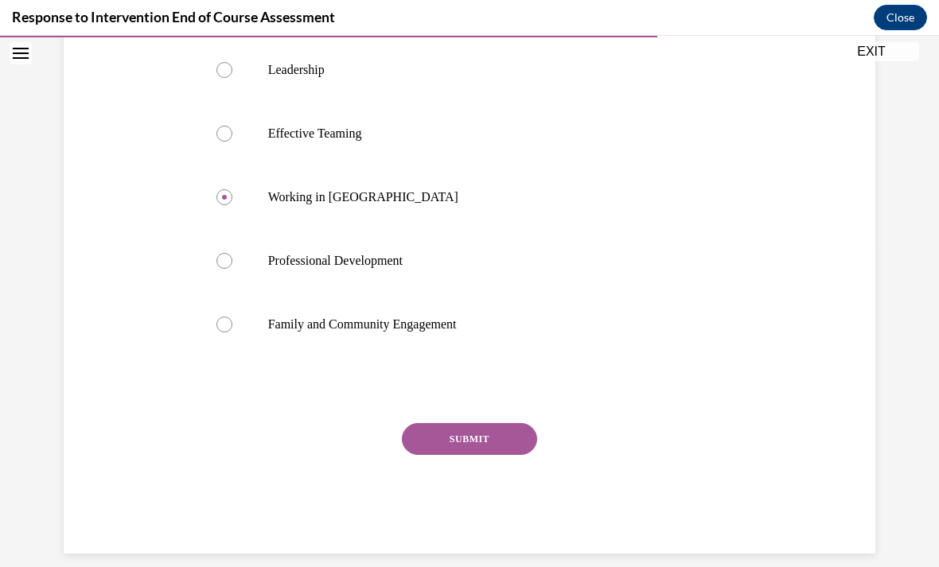
scroll to position [321, 0]
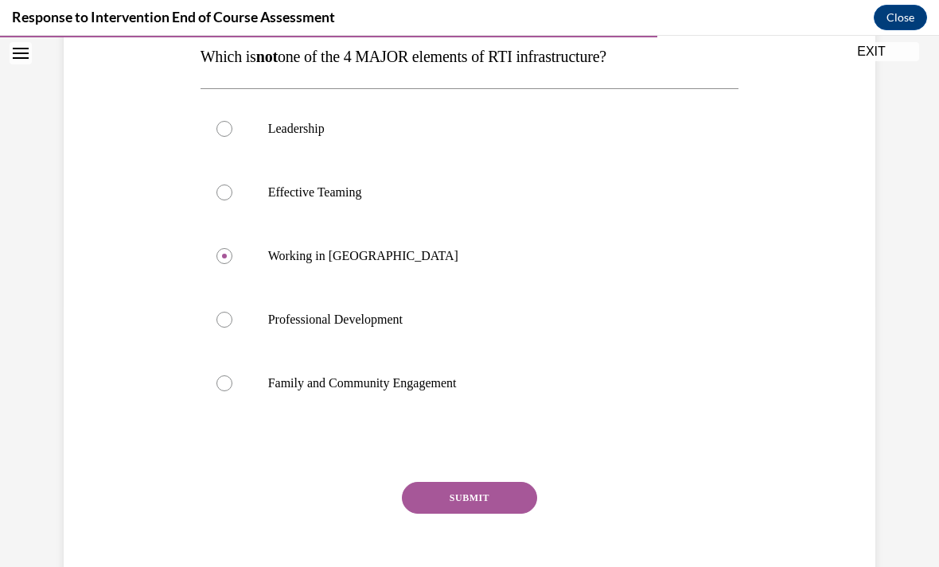
click at [475, 494] on button "SUBMIT" at bounding box center [469, 498] width 135 height 32
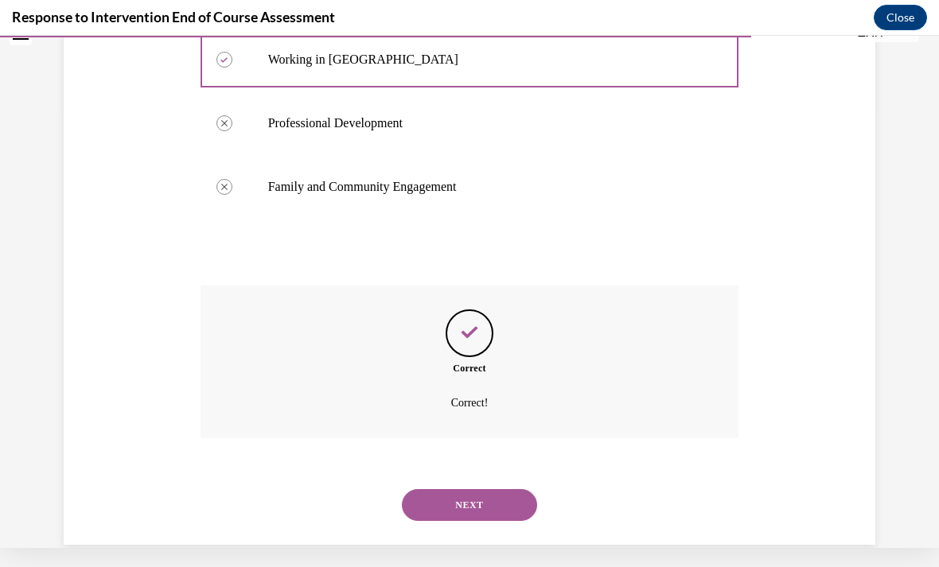
scroll to position [449, 0]
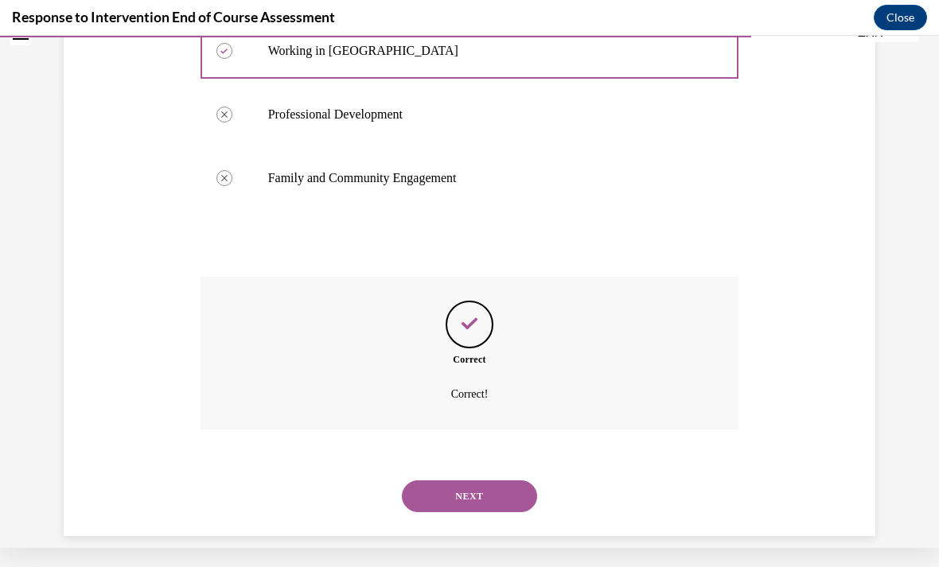
click at [507, 480] on button "NEXT" at bounding box center [469, 496] width 135 height 32
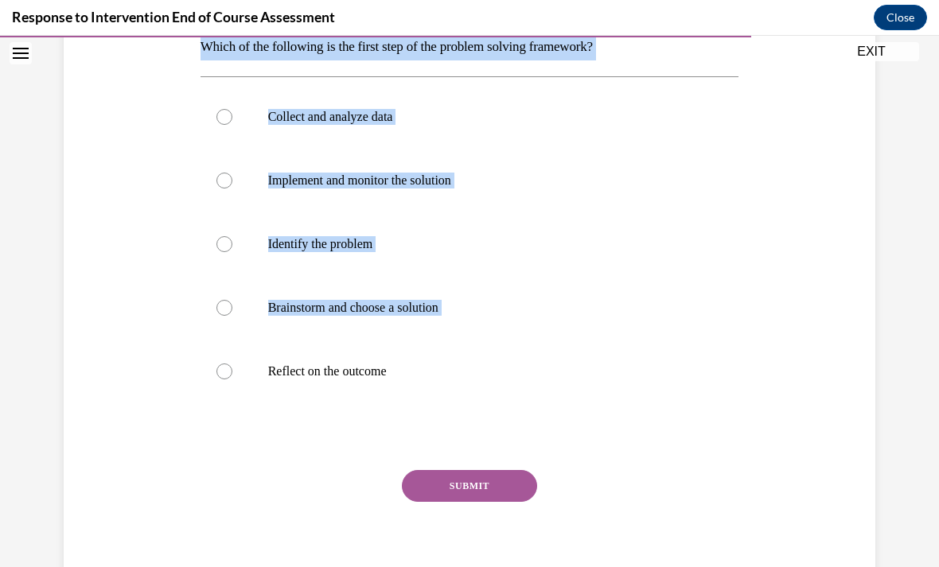
scroll to position [270, 0]
click at [123, 302] on div "Question 09/10 Which of the following is the first step of the problem solving …" at bounding box center [469, 252] width 819 height 697
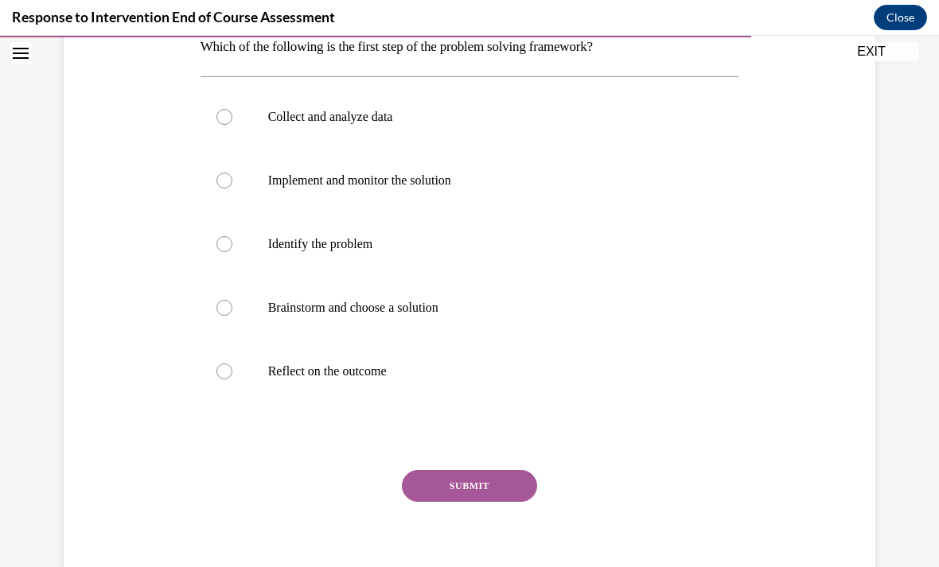
click at [225, 241] on div at bounding box center [224, 244] width 16 height 16
click at [225, 241] on input "Identify the problem" at bounding box center [224, 244] width 16 height 16
radio input "true"
click at [473, 485] on button "SUBMIT" at bounding box center [469, 486] width 135 height 32
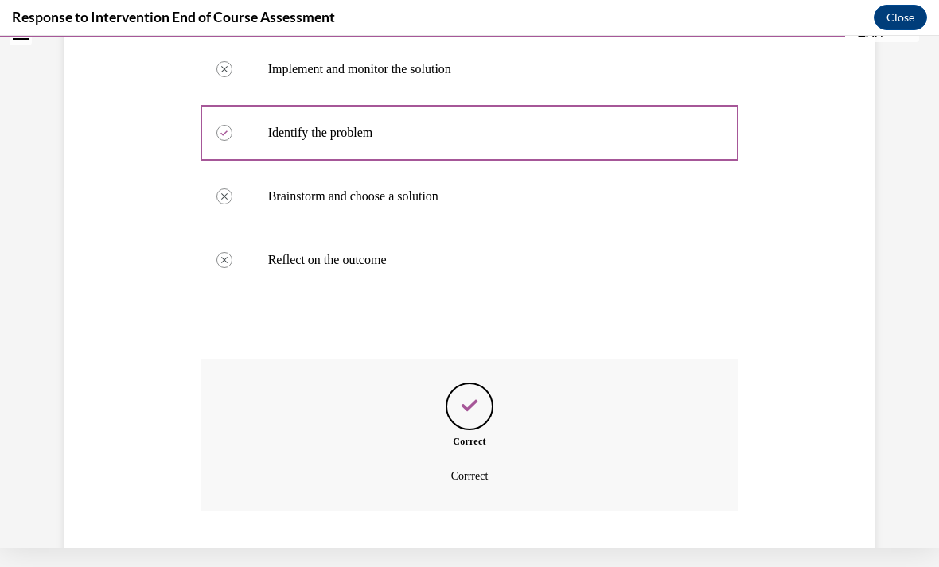
scroll to position [444, 0]
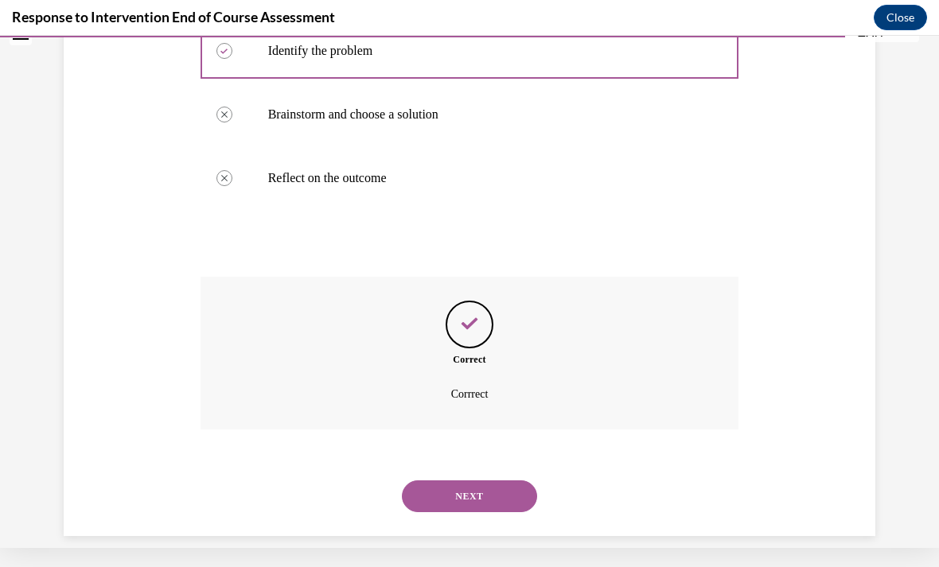
click at [504, 480] on button "NEXT" at bounding box center [469, 496] width 135 height 32
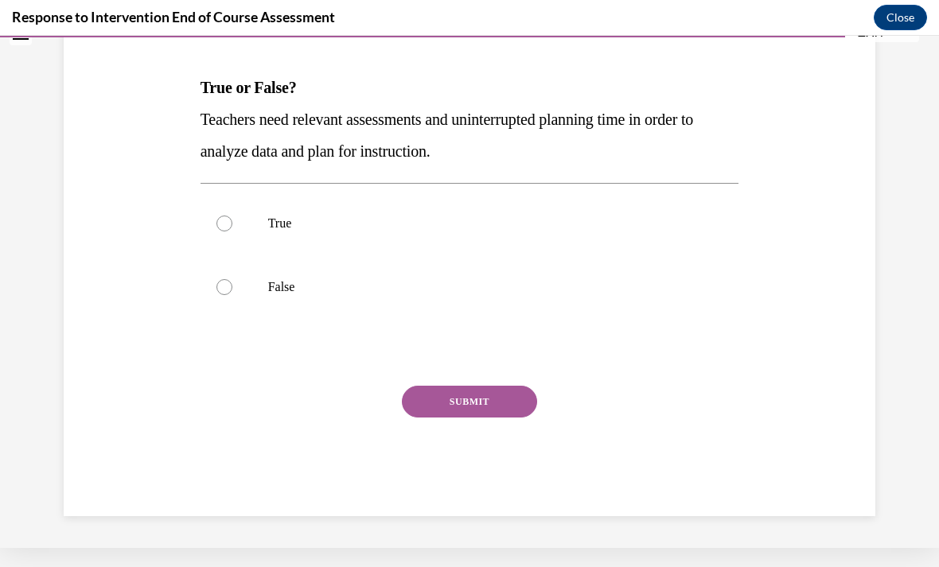
scroll to position [0, 0]
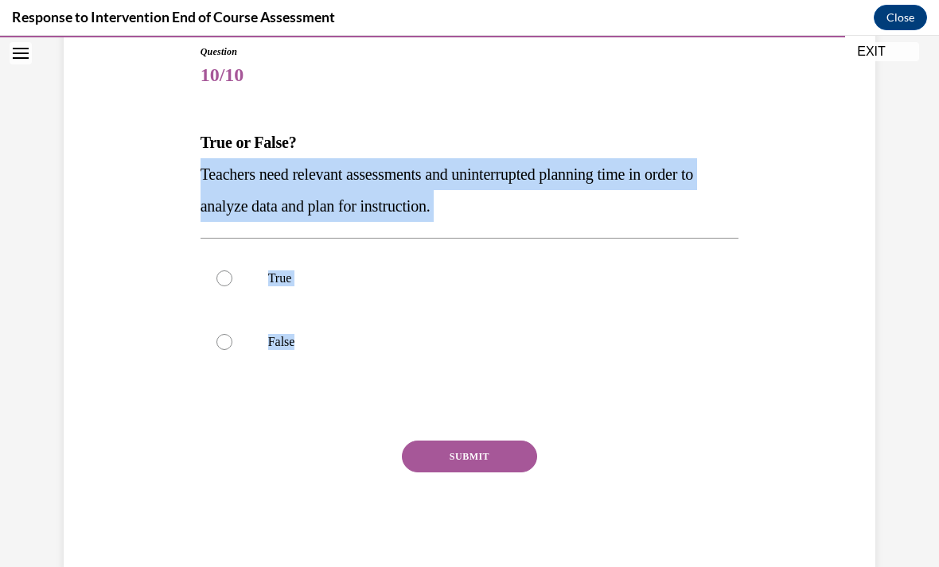
click at [359, 338] on p "False" at bounding box center [483, 342] width 431 height 16
click at [232, 338] on input "False" at bounding box center [224, 342] width 16 height 16
radio input "true"
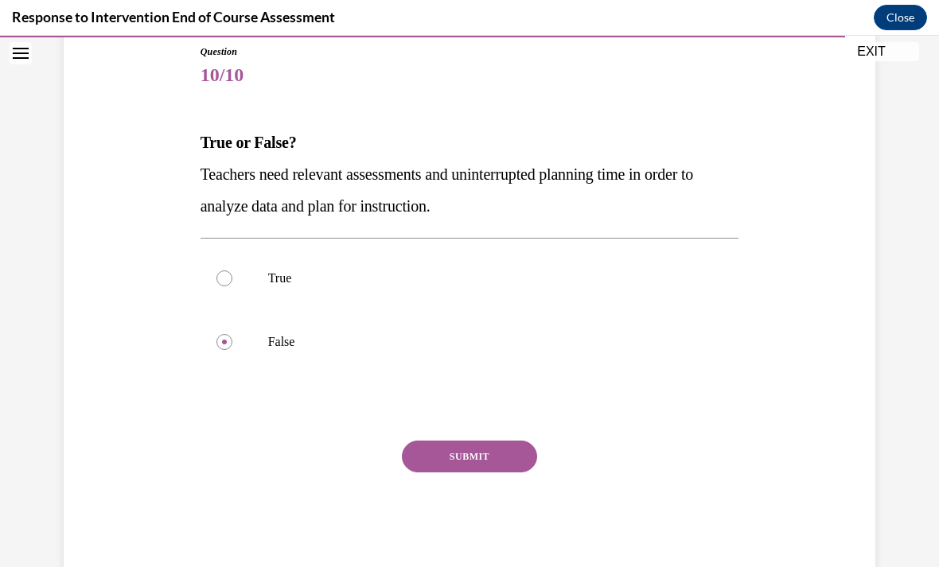
click at [273, 278] on p "True" at bounding box center [483, 278] width 431 height 16
click at [232, 278] on input "True" at bounding box center [224, 278] width 16 height 16
radio input "true"
click at [477, 459] on button "SUBMIT" at bounding box center [469, 457] width 135 height 32
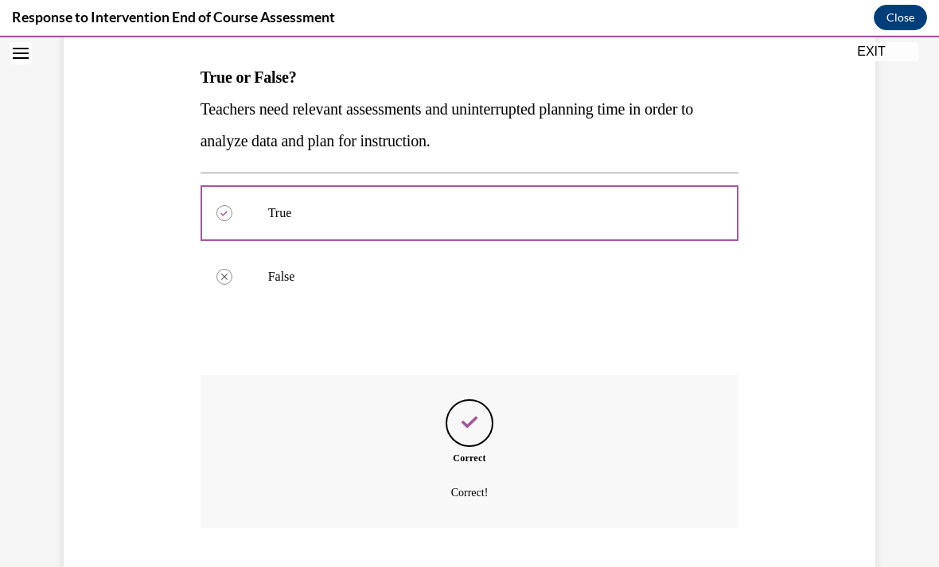
scroll to position [321, 0]
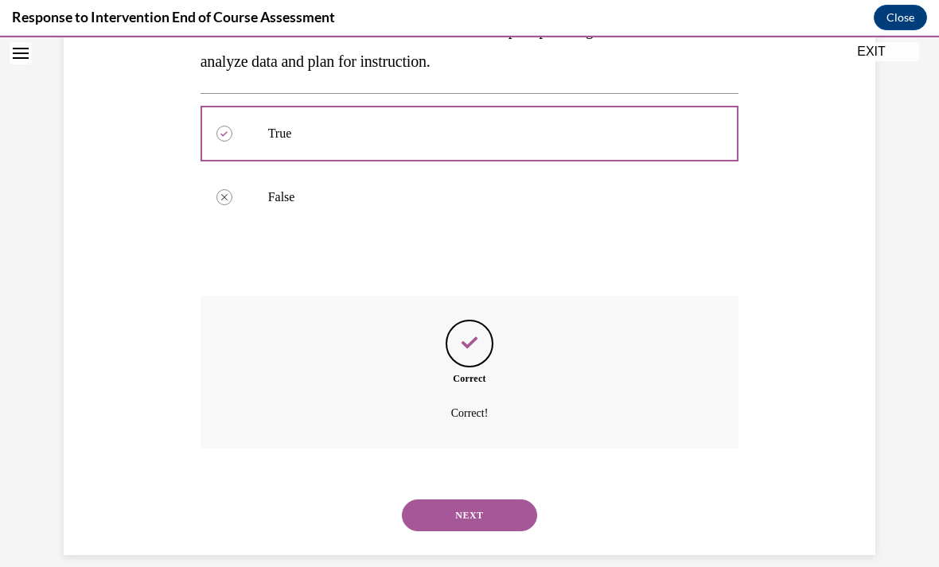
click at [473, 500] on button "NEXT" at bounding box center [469, 516] width 135 height 32
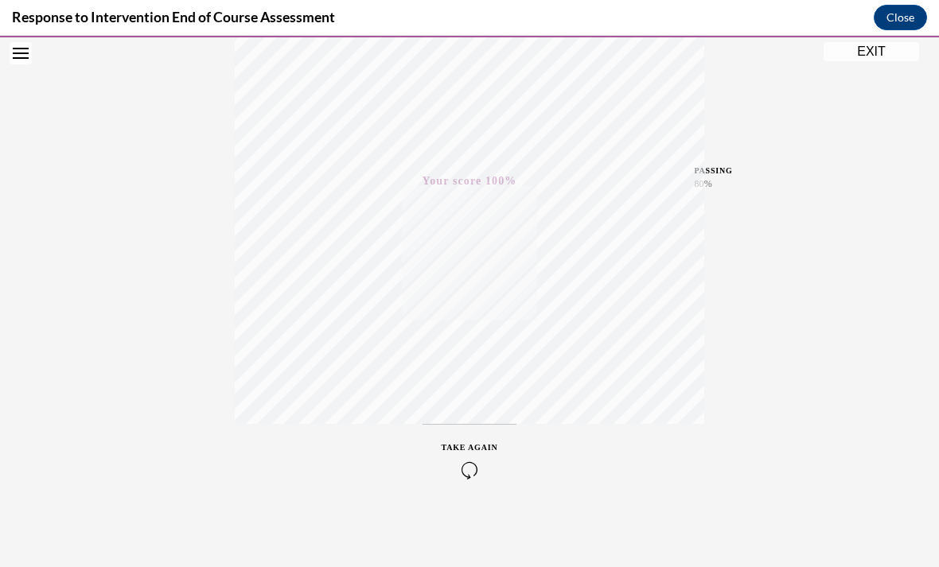
scroll to position [284, 0]
click at [870, 56] on button "EXIT" at bounding box center [870, 51] width 95 height 19
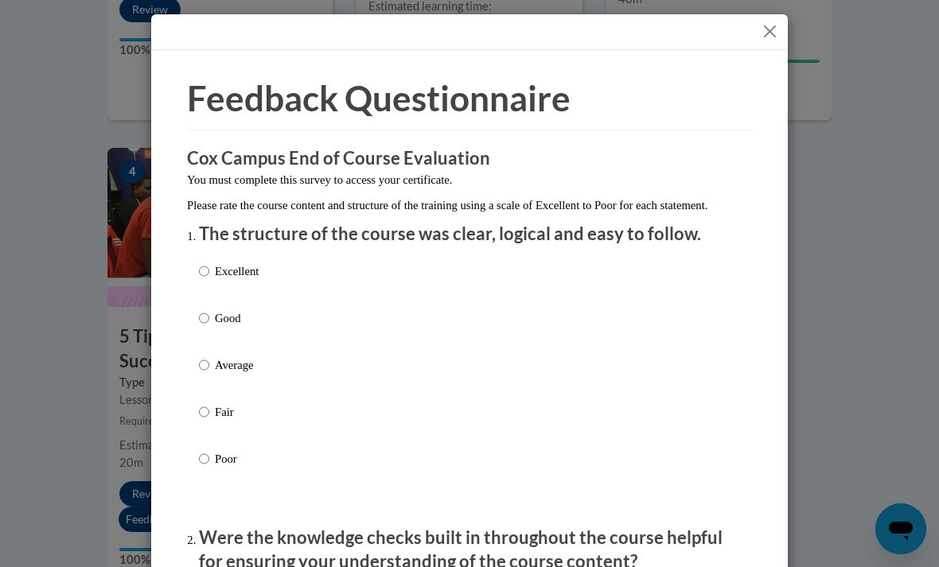
click at [426, 292] on div "Excellent Good Average Fair Poor" at bounding box center [469, 384] width 541 height 259
click at [458, 266] on div "Excellent Good Average Fair Poor" at bounding box center [469, 384] width 541 height 259
click at [210, 255] on div "Excellent Good Average Fair Poor" at bounding box center [229, 378] width 60 height 247
click at [208, 273] on input "Excellent" at bounding box center [204, 272] width 10 height 18
radio input "true"
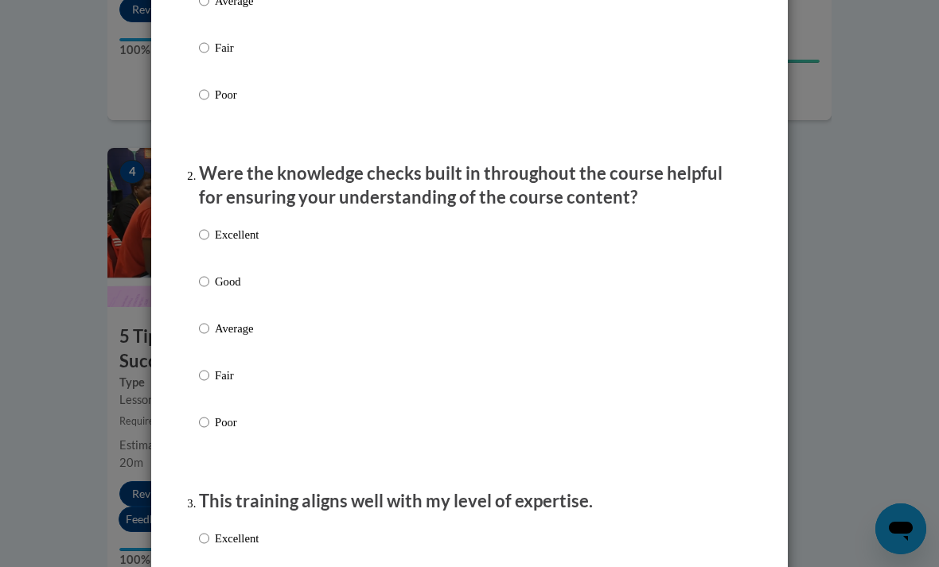
scroll to position [360, 0]
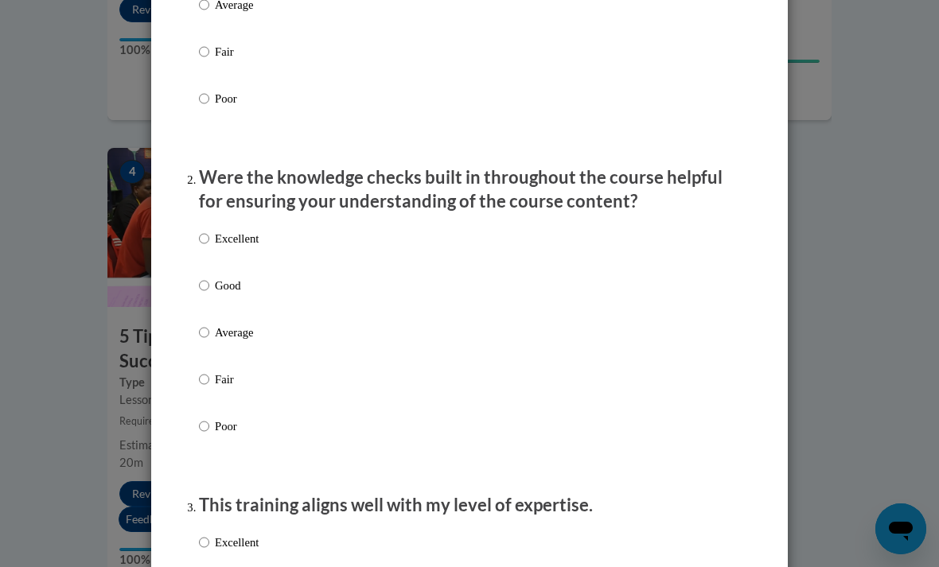
click at [215, 232] on p "Excellent" at bounding box center [237, 239] width 44 height 18
click at [209, 232] on input "Excellent" at bounding box center [204, 239] width 10 height 18
radio input "true"
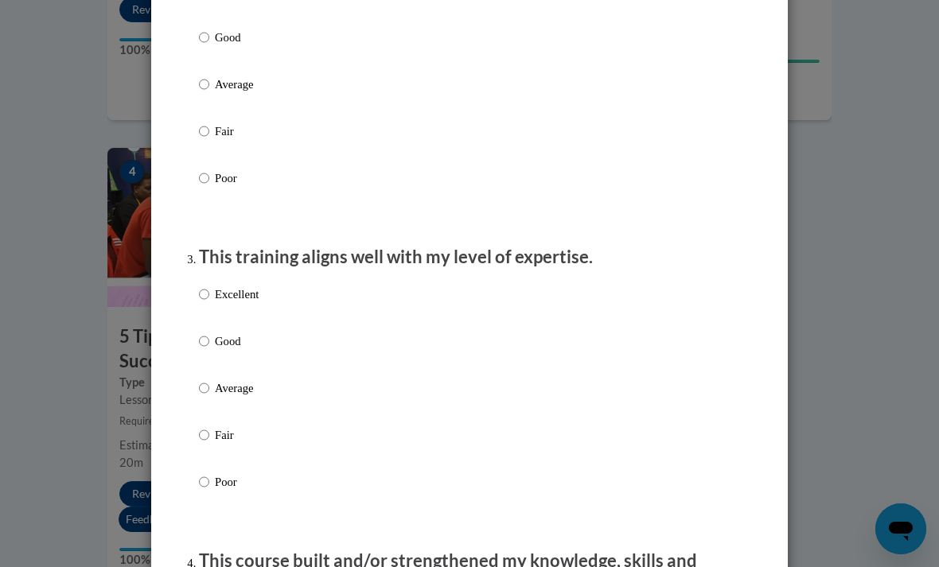
scroll to position [663, 0]
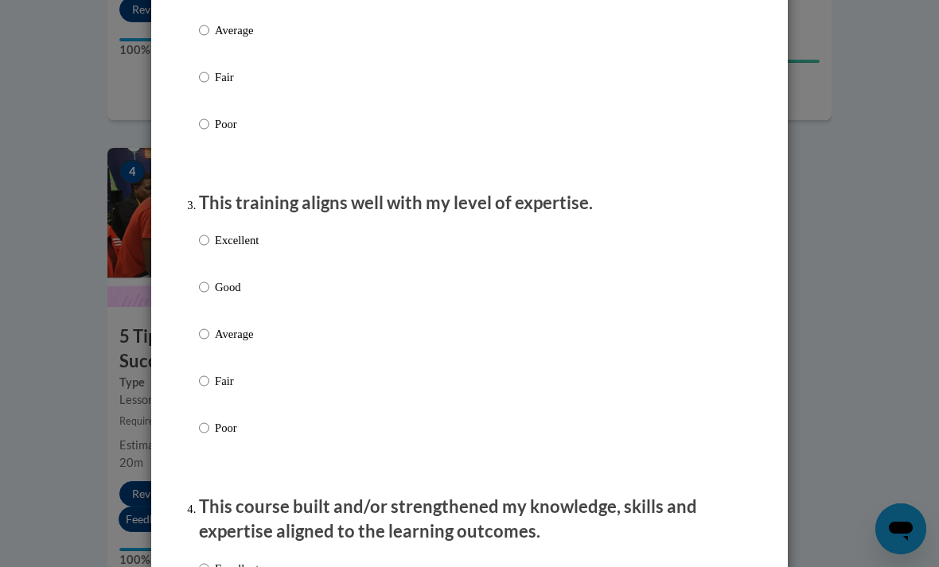
click at [205, 235] on input "Excellent" at bounding box center [204, 240] width 10 height 18
radio input "true"
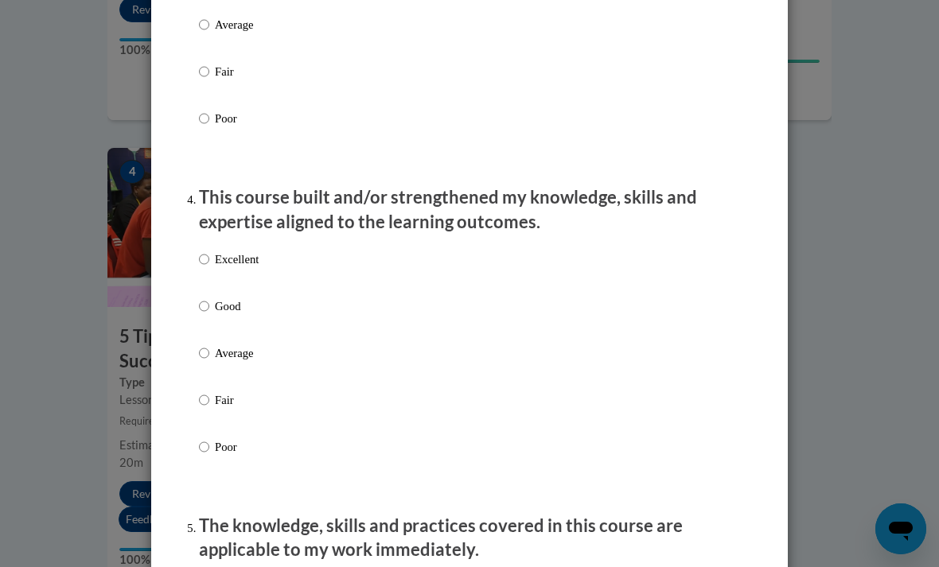
scroll to position [990, 0]
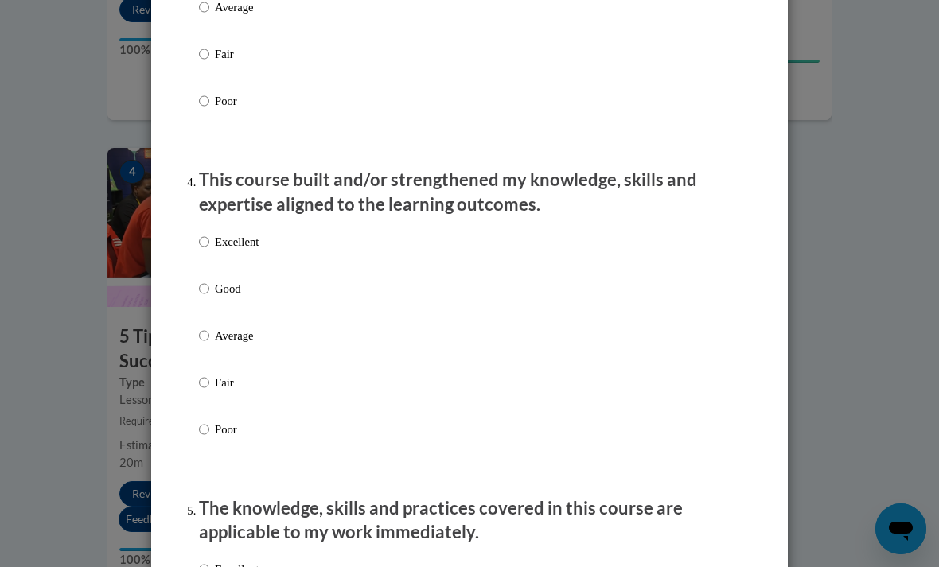
click at [200, 239] on input "Excellent" at bounding box center [204, 242] width 10 height 18
radio input "true"
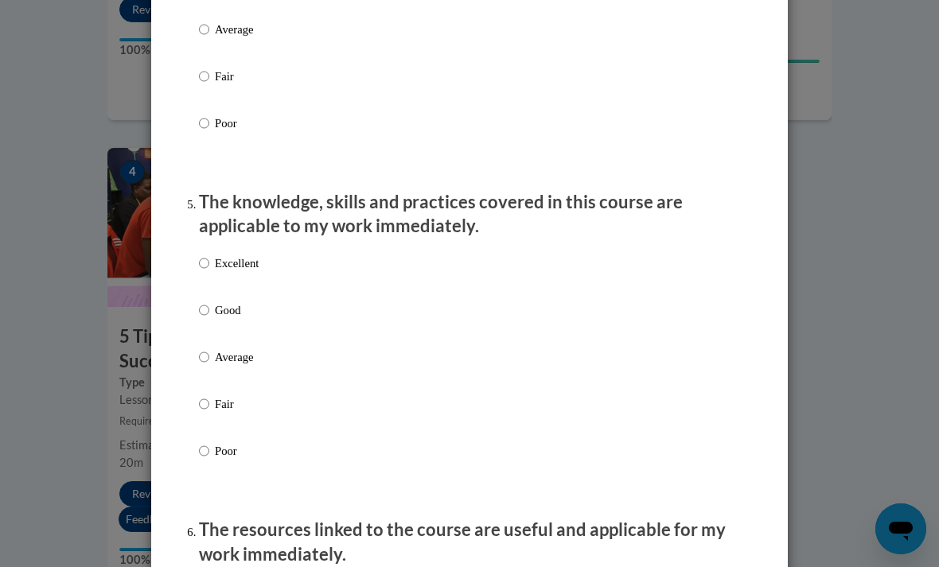
click at [209, 255] on input "Excellent" at bounding box center [204, 264] width 10 height 18
radio input "true"
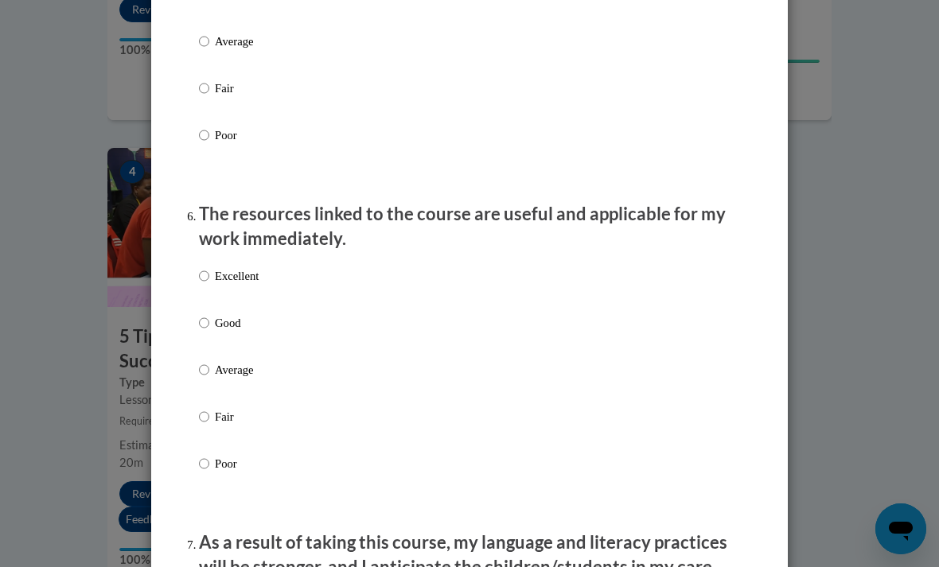
scroll to position [1629, 0]
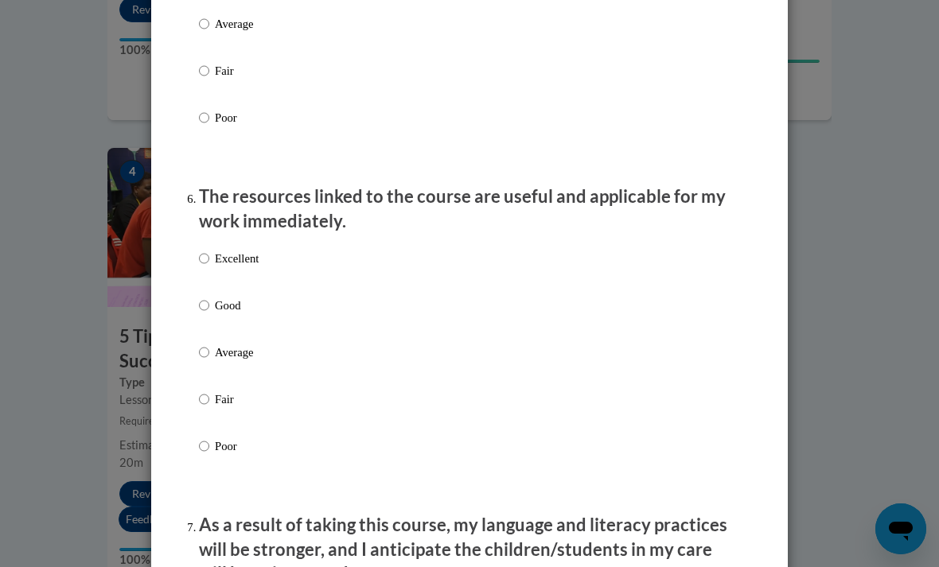
click at [206, 251] on input "Excellent" at bounding box center [204, 259] width 10 height 18
radio input "true"
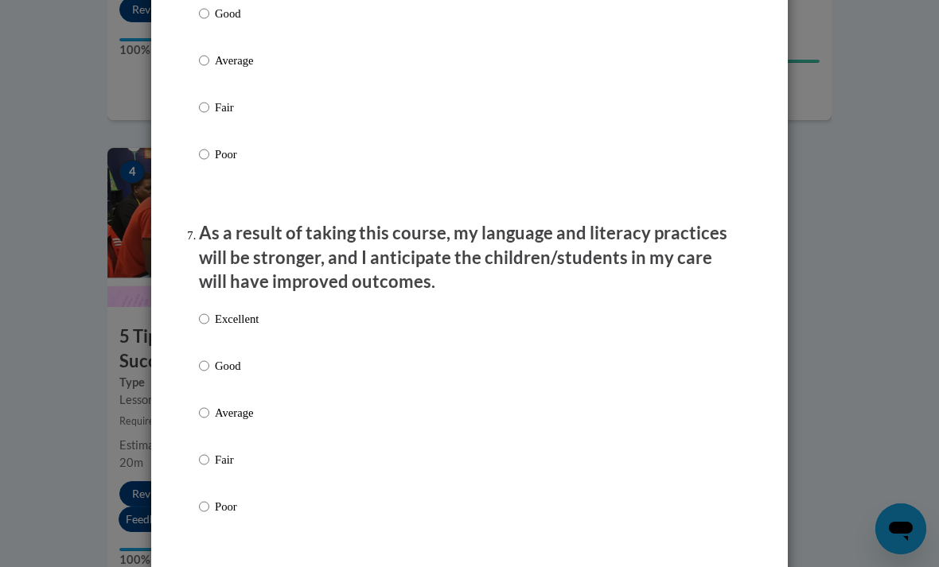
scroll to position [1959, 0]
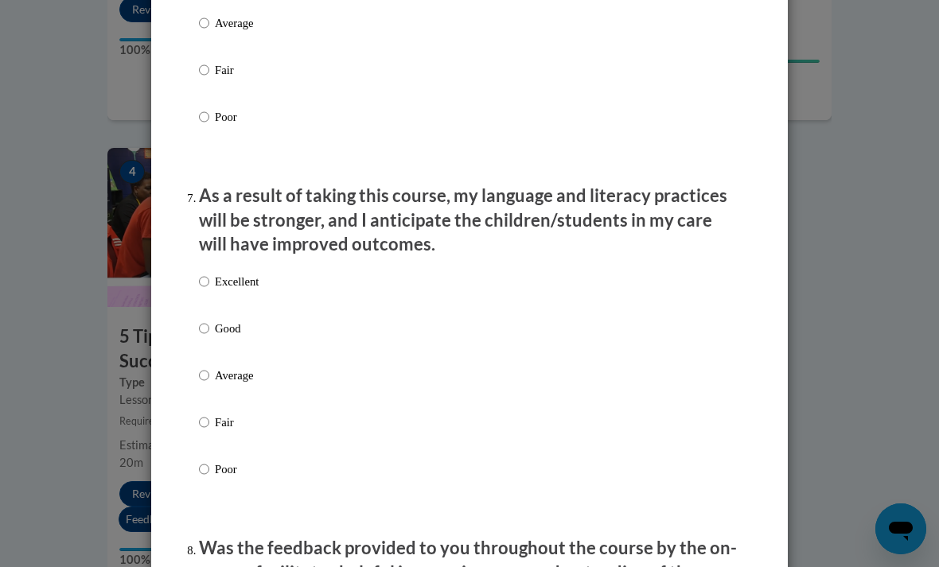
click at [206, 274] on input "Excellent" at bounding box center [204, 282] width 10 height 18
radio input "true"
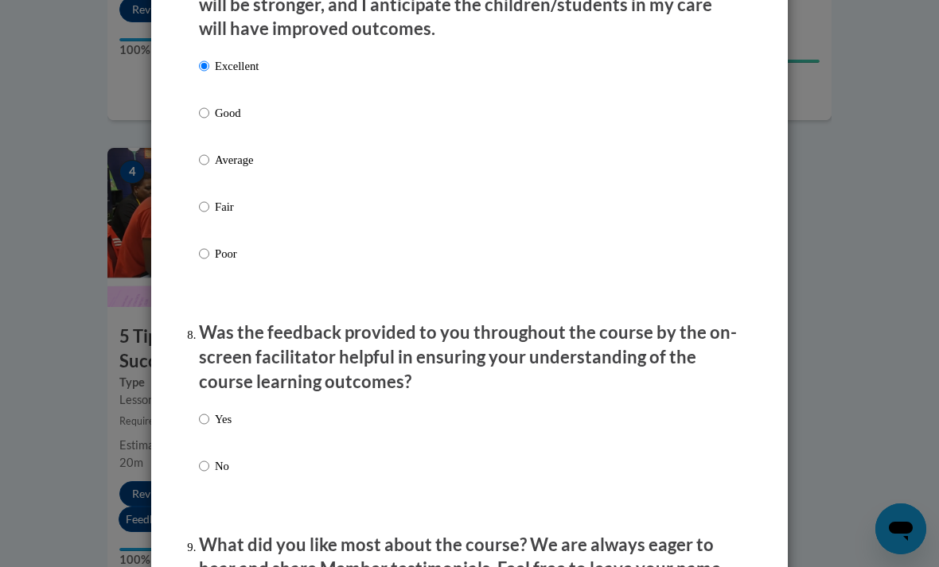
scroll to position [2324, 0]
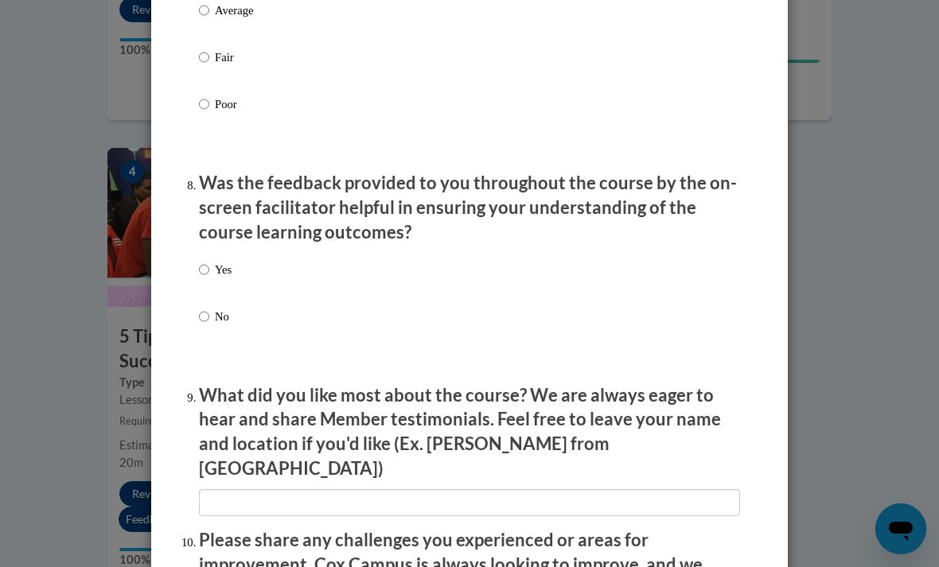
click at [207, 261] on input "Yes" at bounding box center [204, 270] width 10 height 18
radio input "true"
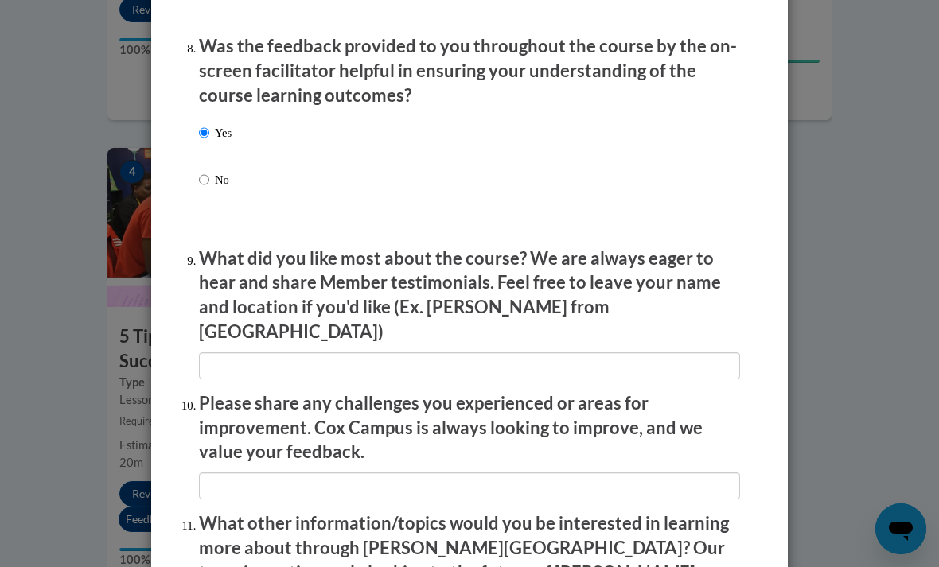
scroll to position [2483, 0]
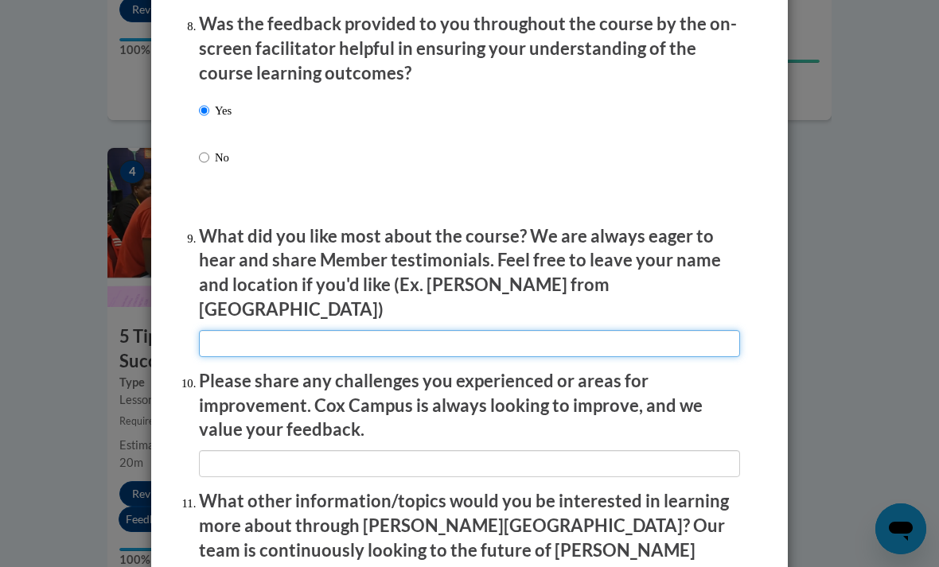
click at [660, 330] on input "textbox" at bounding box center [469, 343] width 541 height 27
type input "It was well made."
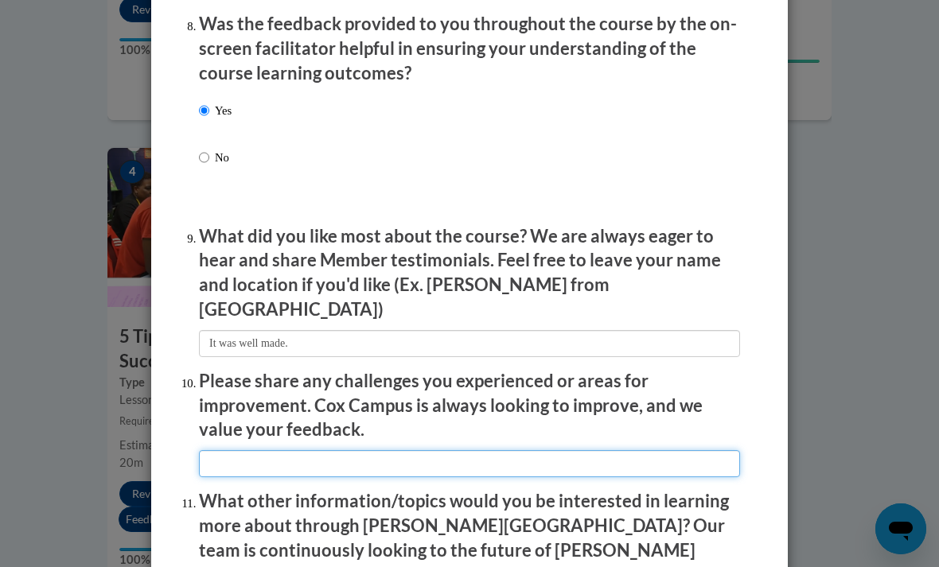
click at [701, 450] on input "textbox" at bounding box center [469, 463] width 541 height 27
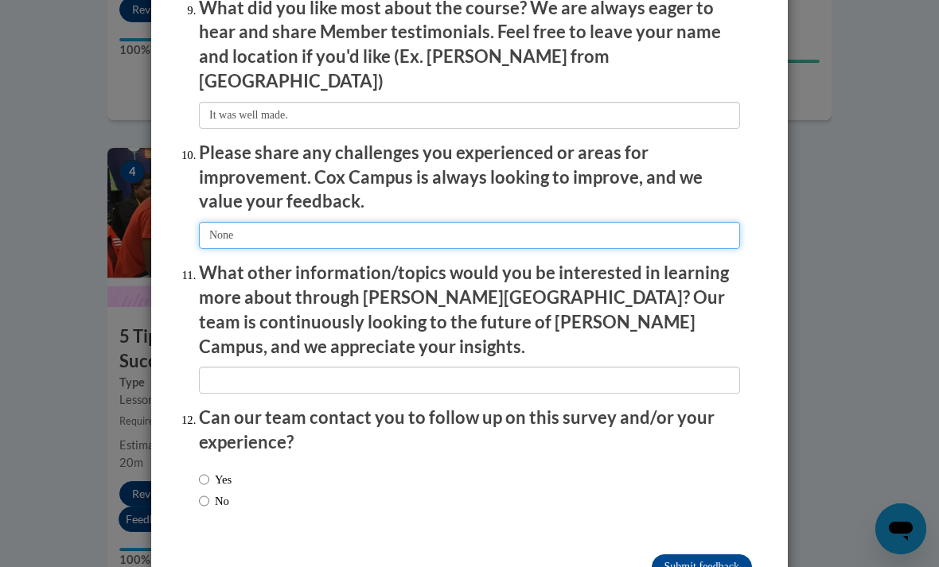
scroll to position [2710, 0]
type input "None"
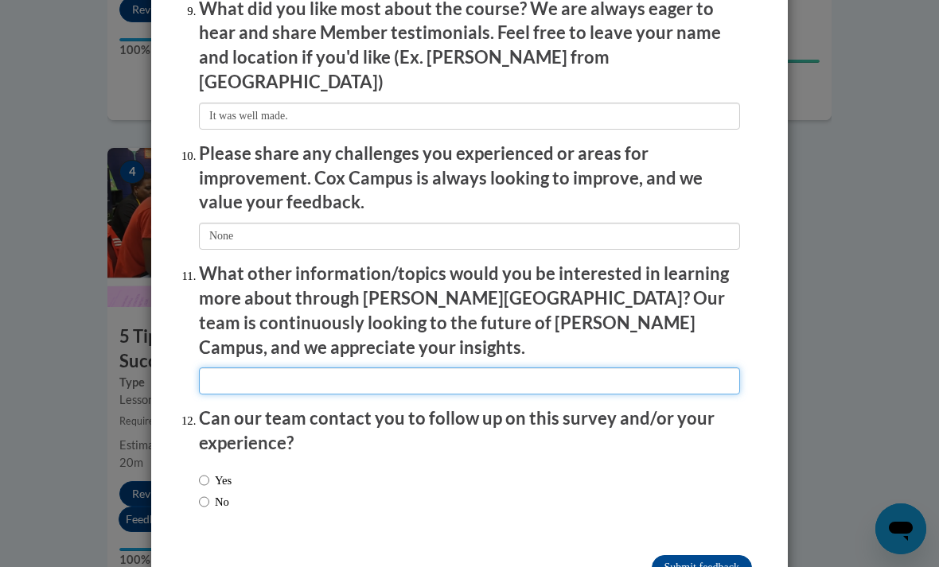
click at [566, 368] on input "textbox" at bounding box center [469, 381] width 541 height 27
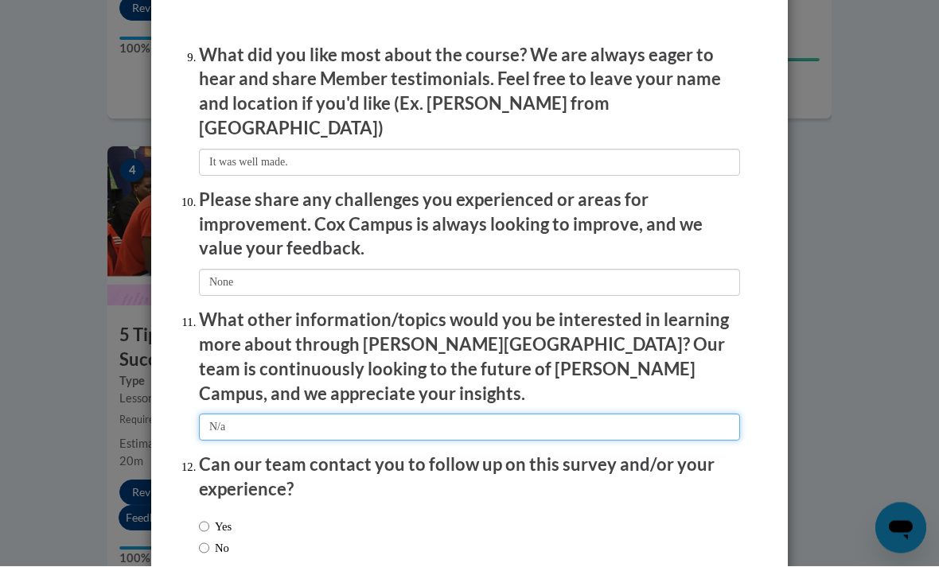
scroll to position [2659, 0]
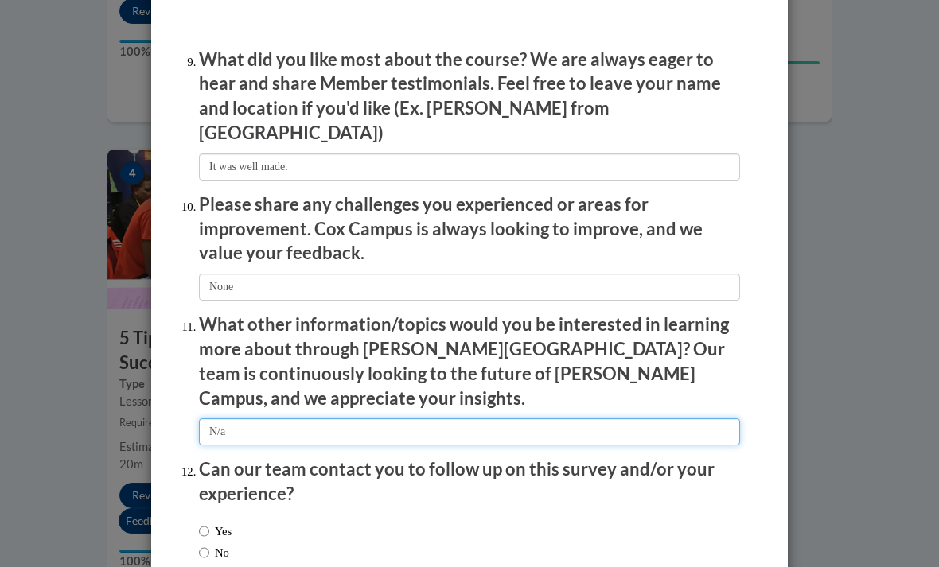
type input "N/a"
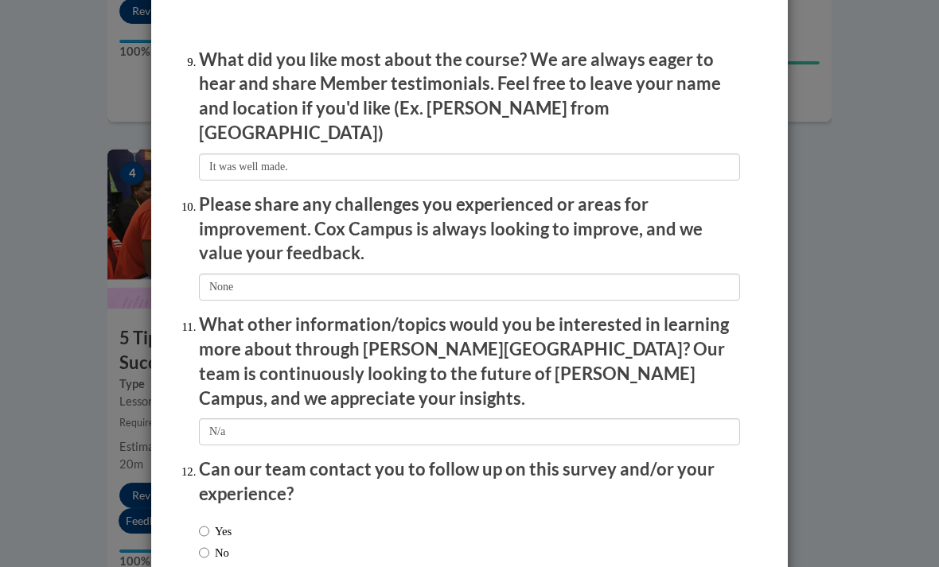
click at [209, 544] on input "No" at bounding box center [204, 553] width 10 height 18
radio input "true"
